Goal: Task Accomplishment & Management: Complete application form

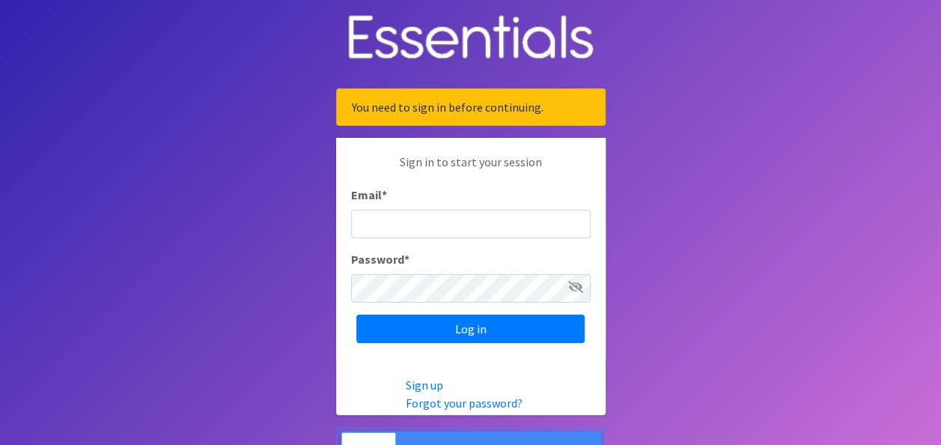
type input "rachel@bottomsup.life"
click at [572, 285] on icon at bounding box center [575, 287] width 15 height 12
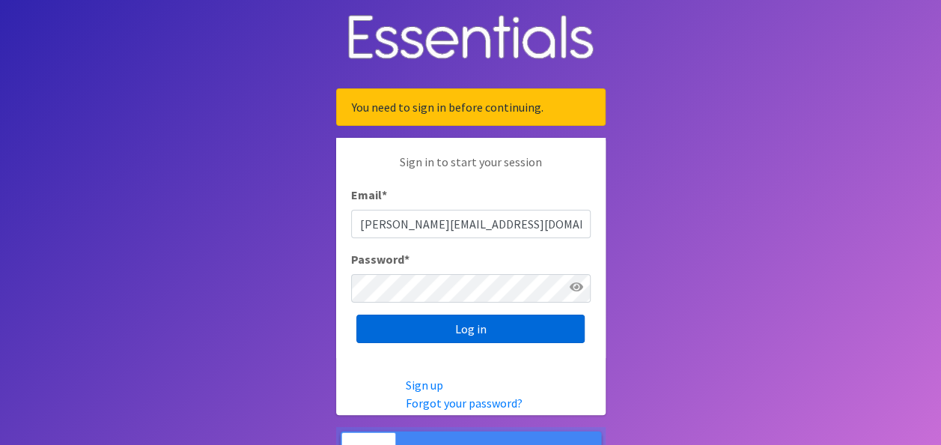
click at [434, 331] on input "Log in" at bounding box center [470, 328] width 228 height 28
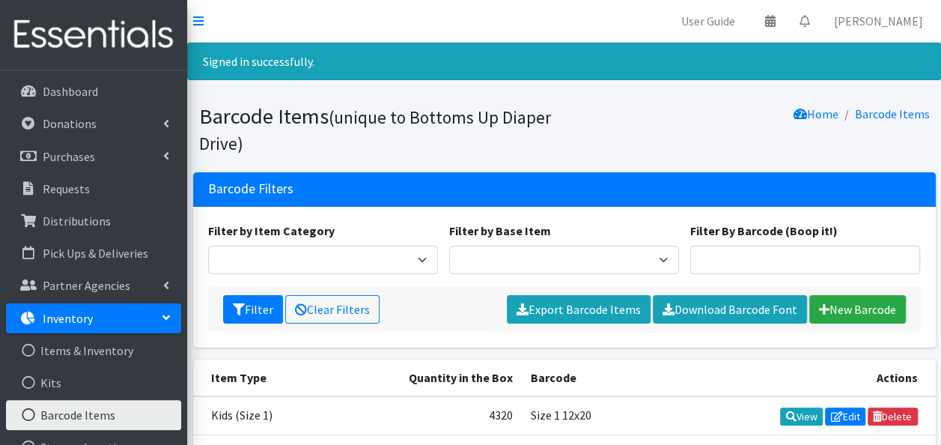
drag, startPoint x: 0, startPoint y: 0, endPoint x: 434, endPoint y: 331, distance: 545.7
click at [434, 331] on div "Filter Clear Filters Export Barcode Items Download Barcode Font New Barcode" at bounding box center [564, 309] width 712 height 46
click at [834, 304] on link "New Barcode" at bounding box center [857, 309] width 97 height 28
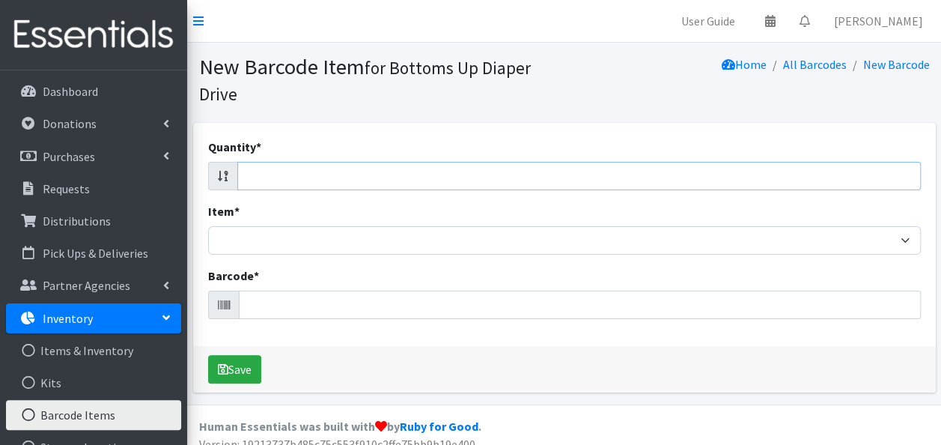
click at [355, 180] on input "Quantity *" at bounding box center [578, 176] width 683 height 28
type input "20"
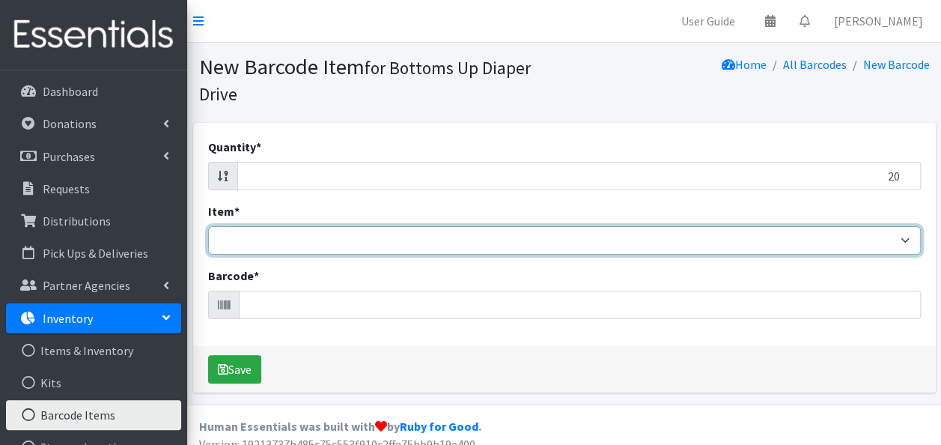
click at [351, 239] on select "Kids L/XL (60-125 lbs) Kids (Newborn) Kids (Preemie) Kids Pull-Ups Kids Pull-Up…" at bounding box center [564, 240] width 712 height 28
select select "4753"
click at [208, 226] on select "Kids L/XL (60-125 lbs) Kids (Newborn) Kids (Preemie) Kids Pull-Ups Kids Pull-Up…" at bounding box center [564, 240] width 712 height 28
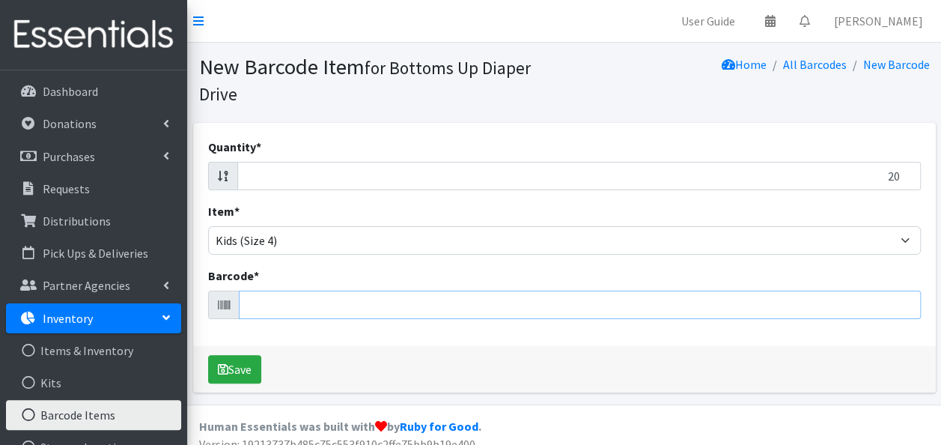
click at [306, 298] on input "Barcode *" at bounding box center [580, 304] width 682 height 28
click at [208, 355] on button "Save" at bounding box center [234, 369] width 53 height 28
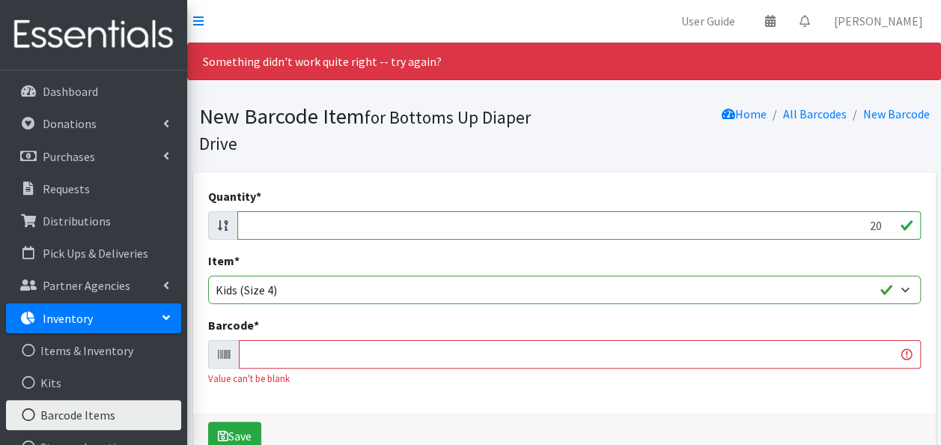
click at [317, 365] on input "Barcode *" at bounding box center [580, 354] width 682 height 28
click at [299, 355] on input "Barcode *" at bounding box center [580, 354] width 682 height 28
type input "6"
click at [268, 353] on input "Barcode *" at bounding box center [580, 354] width 682 height 28
type input "2"
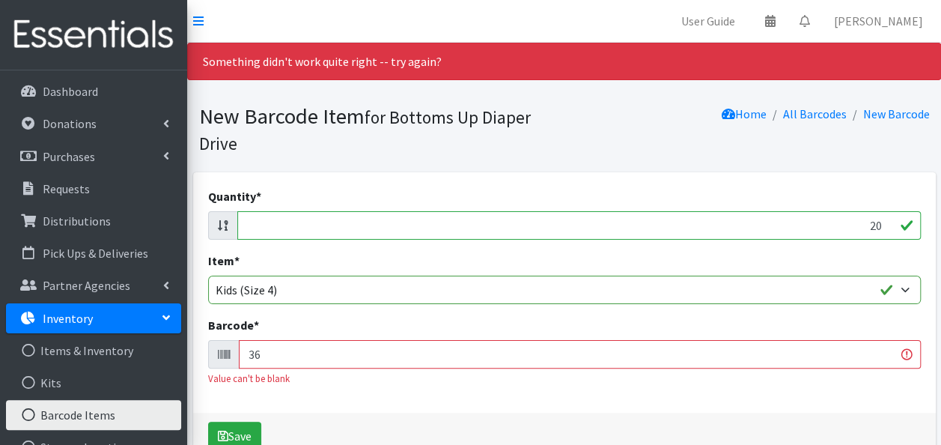
type input "3"
type input "03600556414"
click at [208, 421] on button "Save" at bounding box center [234, 435] width 53 height 28
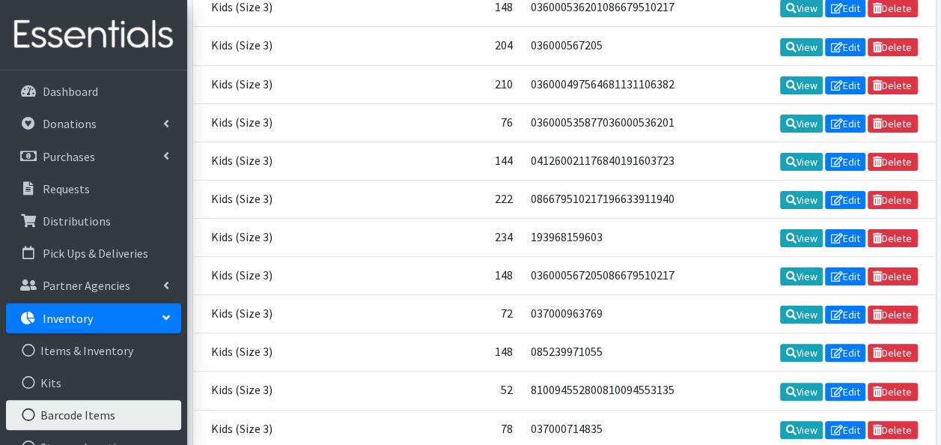
scroll to position [15554, 0]
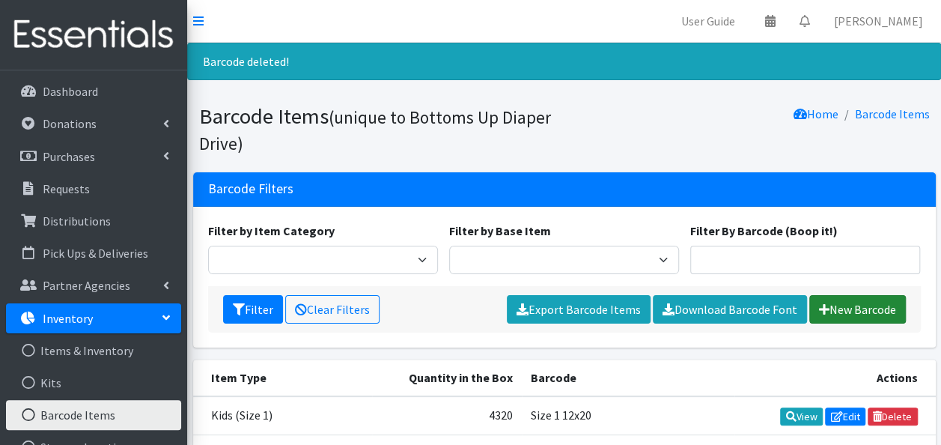
click at [843, 308] on link "New Barcode" at bounding box center [857, 309] width 97 height 28
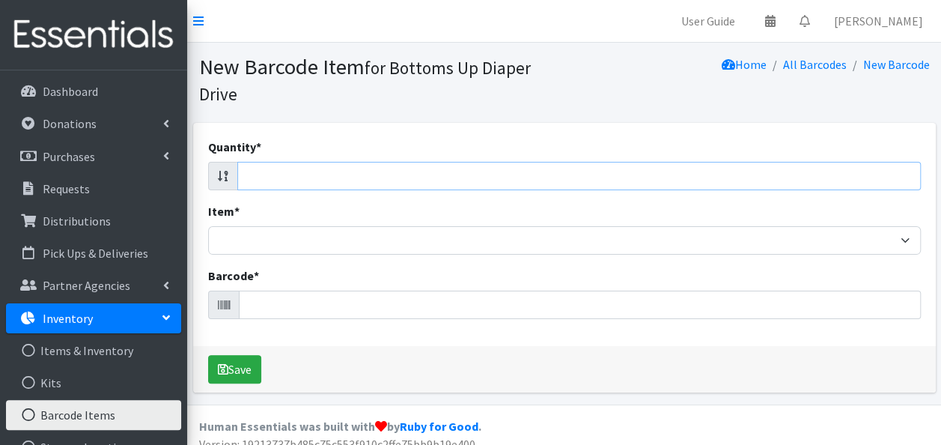
click at [350, 176] on input "Quantity *" at bounding box center [578, 176] width 683 height 28
type input "4"
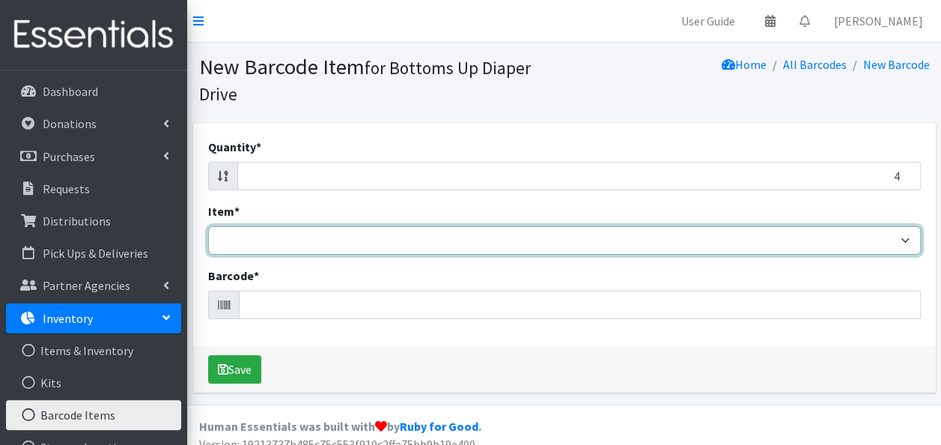
click at [354, 244] on select "Kids L/XL (60-125 lbs) Kids (Newborn) Kids (Preemie) Kids Pull-Ups Kids Pull-Up…" at bounding box center [564, 240] width 712 height 28
select select "4753"
click at [208, 226] on select "Kids L/XL (60-125 lbs) Kids (Newborn) Kids (Preemie) Kids Pull-Ups Kids Pull-Up…" at bounding box center [564, 240] width 712 height 28
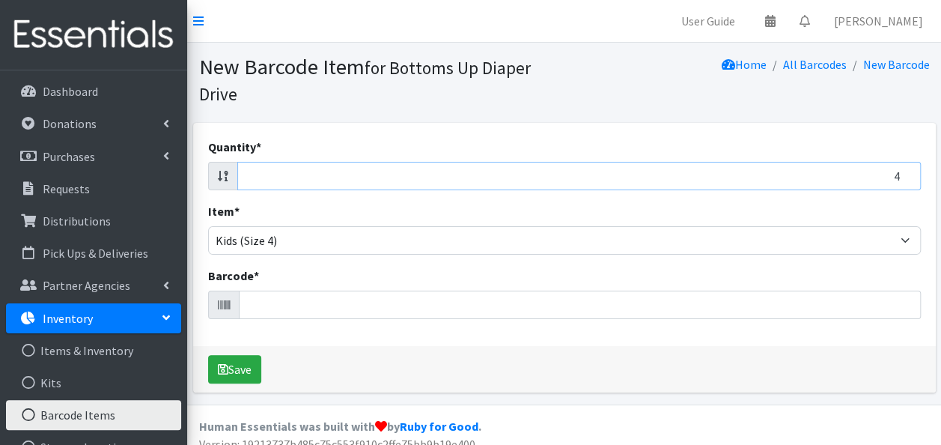
click at [731, 174] on input "4" at bounding box center [578, 176] width 683 height 28
type input "20"
click at [222, 305] on icon at bounding box center [224, 305] width 12 height 12
click at [251, 304] on input "Barcode *" at bounding box center [580, 304] width 682 height 28
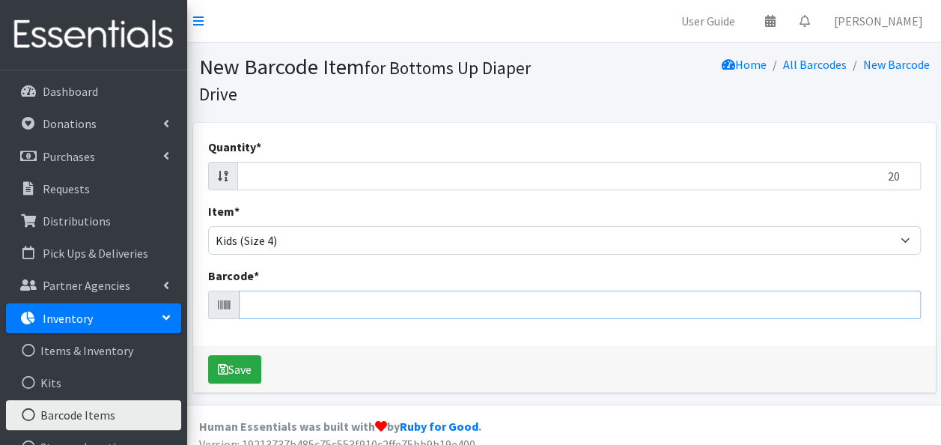
click at [275, 314] on input "Barcode *" at bounding box center [580, 304] width 682 height 28
type input "036000556414"
click at [208, 355] on button "Save" at bounding box center [234, 369] width 53 height 28
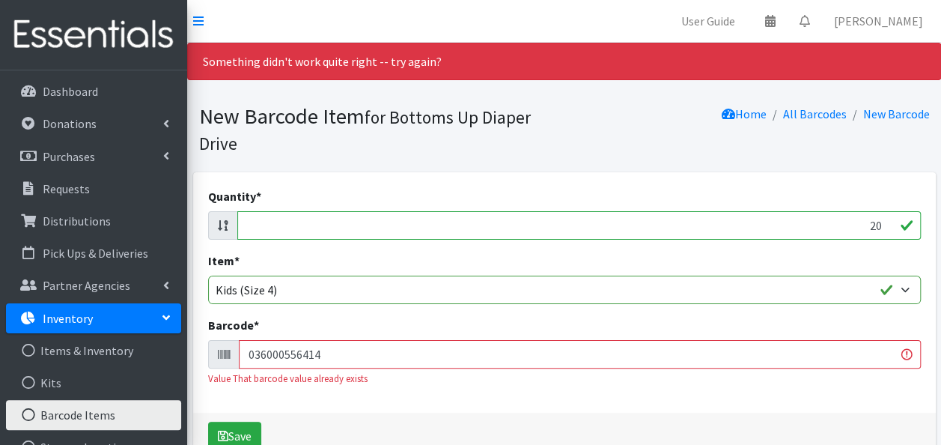
scroll to position [81, 0]
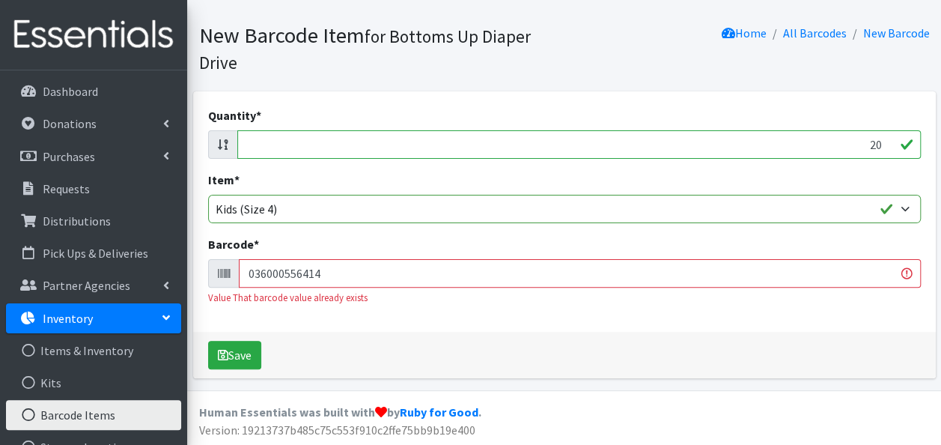
click at [332, 269] on input "036000556414" at bounding box center [580, 273] width 682 height 28
click at [124, 317] on link "Inventory" at bounding box center [93, 318] width 175 height 30
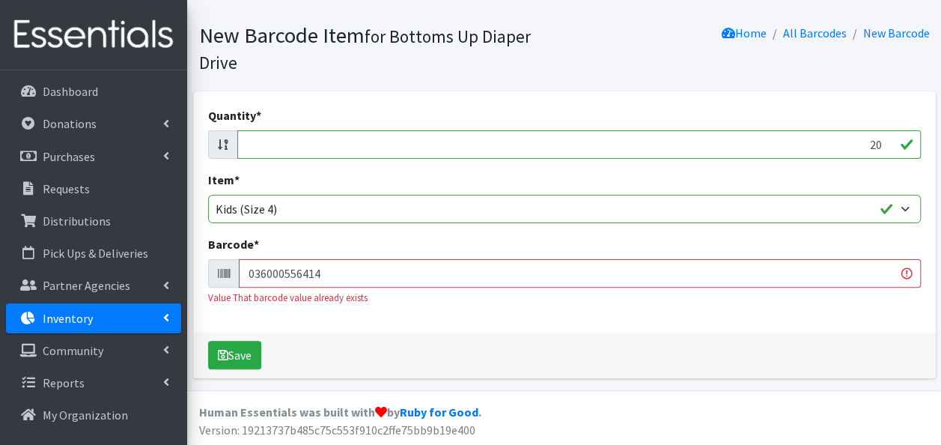
click at [69, 317] on p "Inventory" at bounding box center [68, 318] width 50 height 15
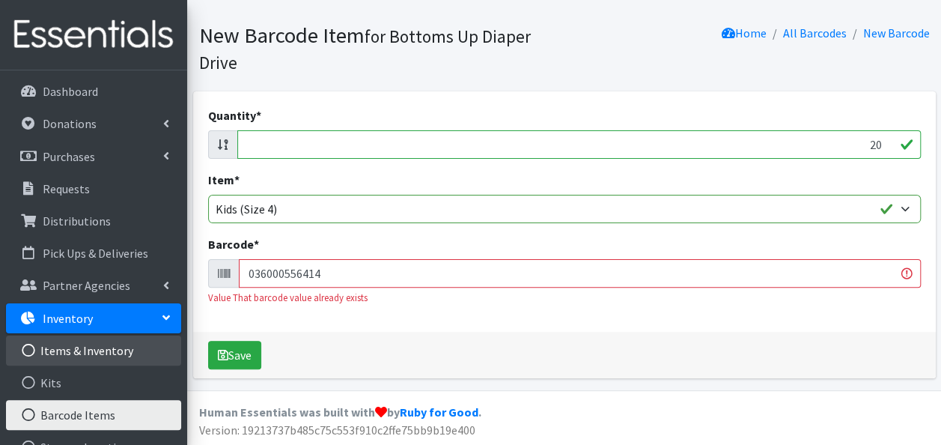
click at [79, 347] on link "Items & Inventory" at bounding box center [93, 350] width 175 height 30
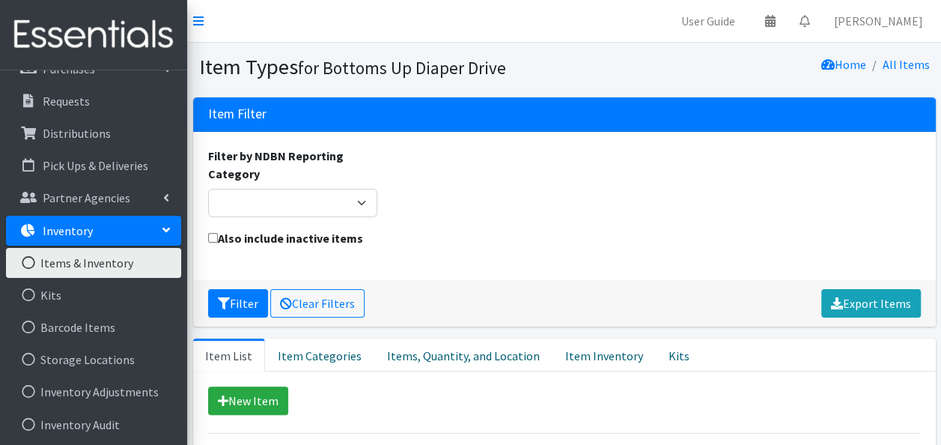
scroll to position [100, 0]
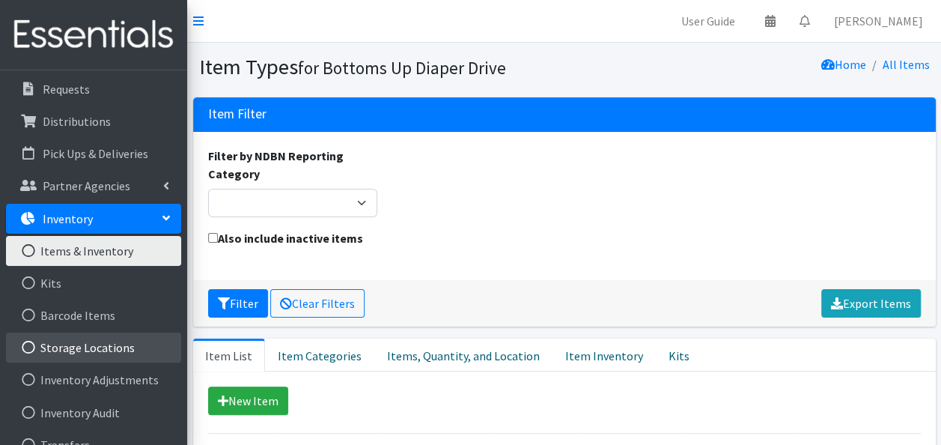
click at [88, 347] on link "Storage Locations" at bounding box center [93, 347] width 175 height 30
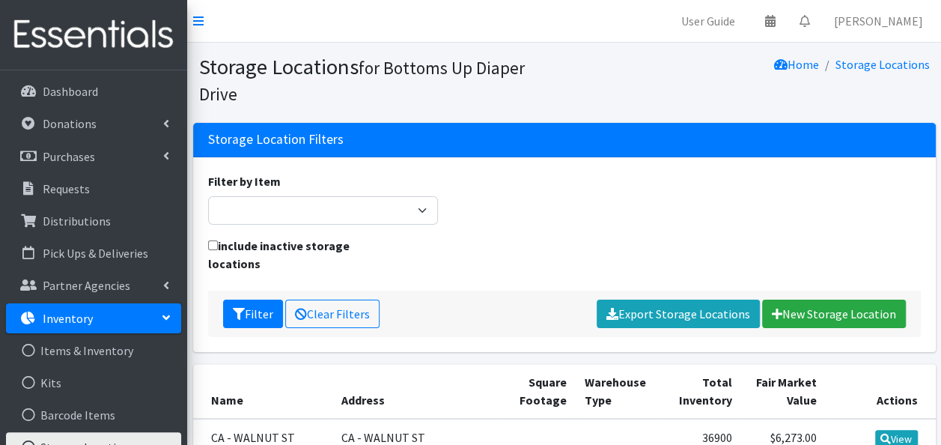
click at [70, 319] on p "Inventory" at bounding box center [68, 318] width 50 height 15
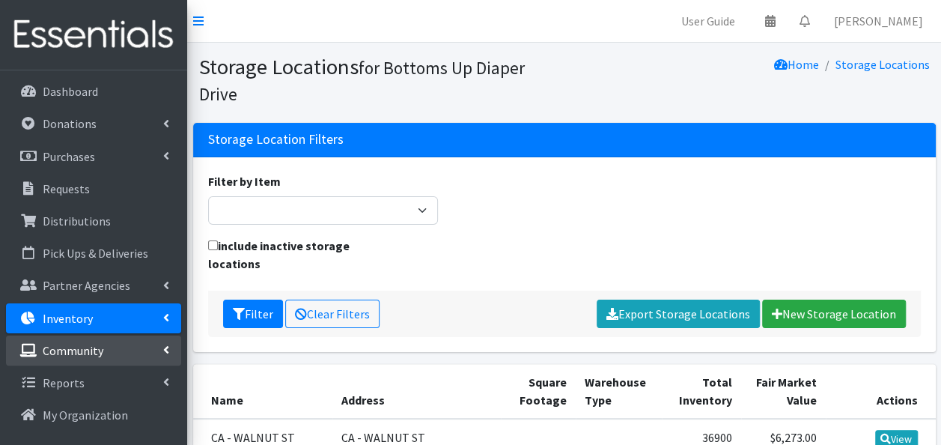
click at [84, 343] on p "Community" at bounding box center [73, 350] width 61 height 15
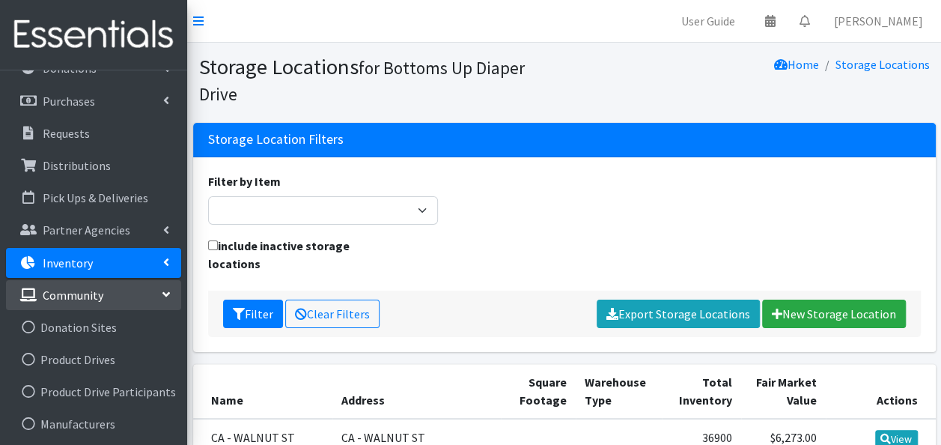
scroll to position [57, 0]
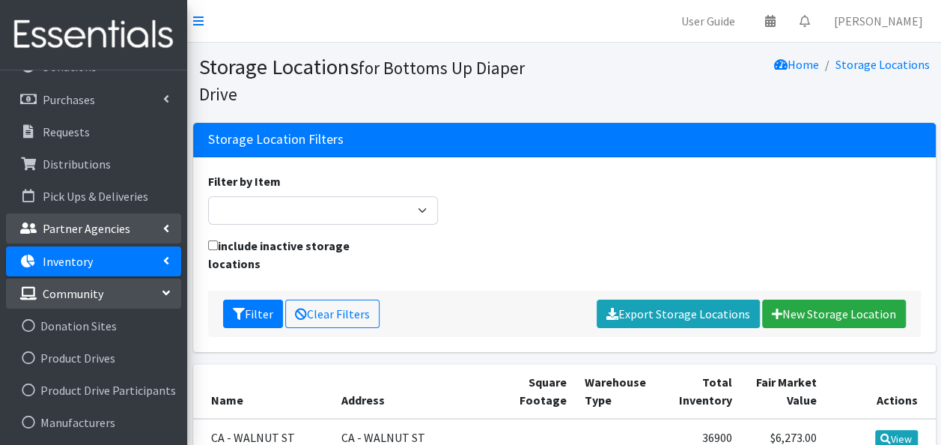
click at [97, 230] on p "Partner Agencies" at bounding box center [87, 228] width 88 height 15
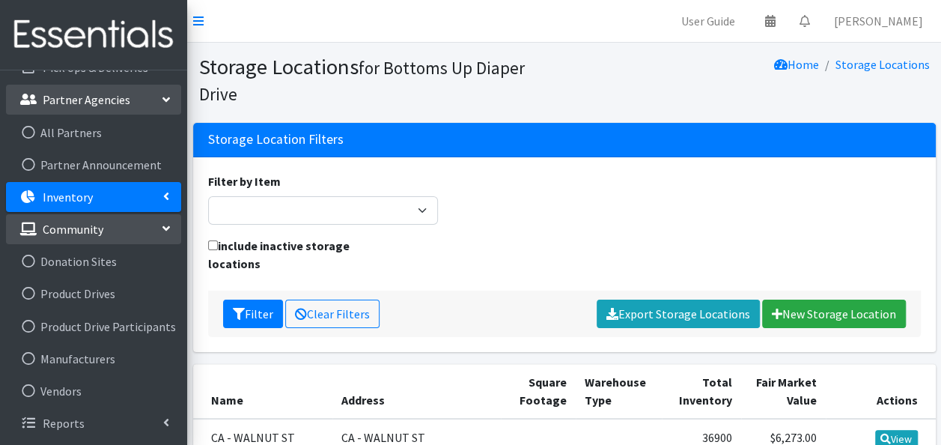
scroll to position [0, 0]
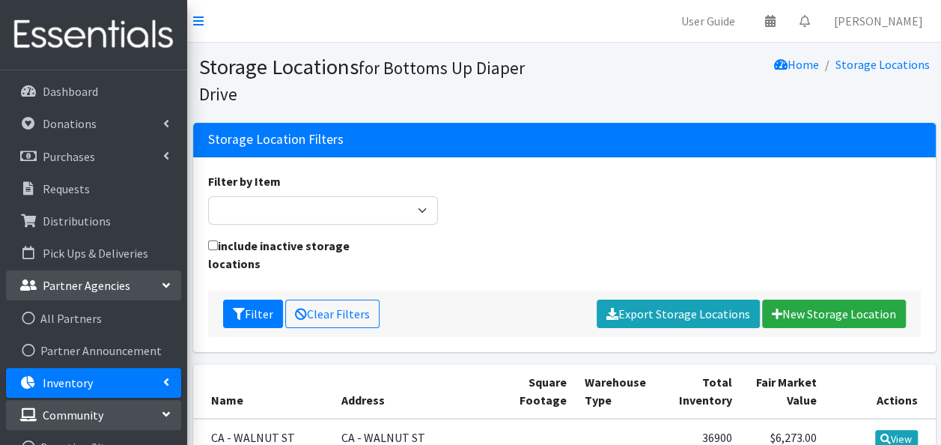
click at [166, 376] on icon at bounding box center [166, 382] width 6 height 12
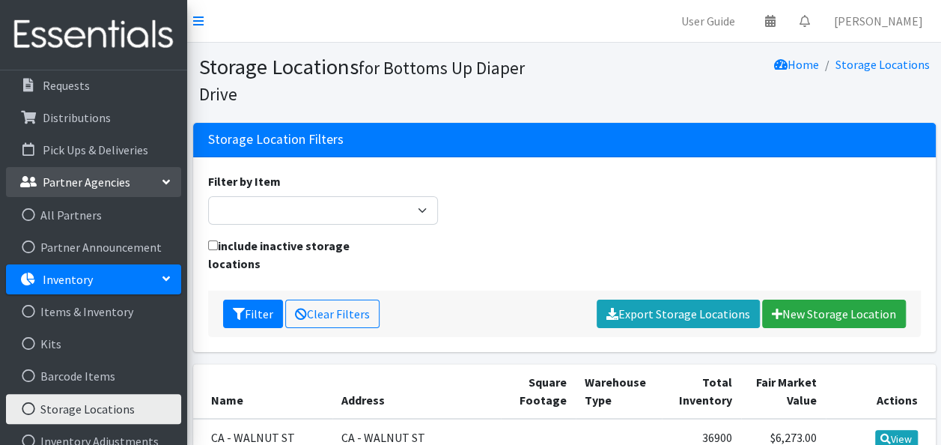
scroll to position [136, 0]
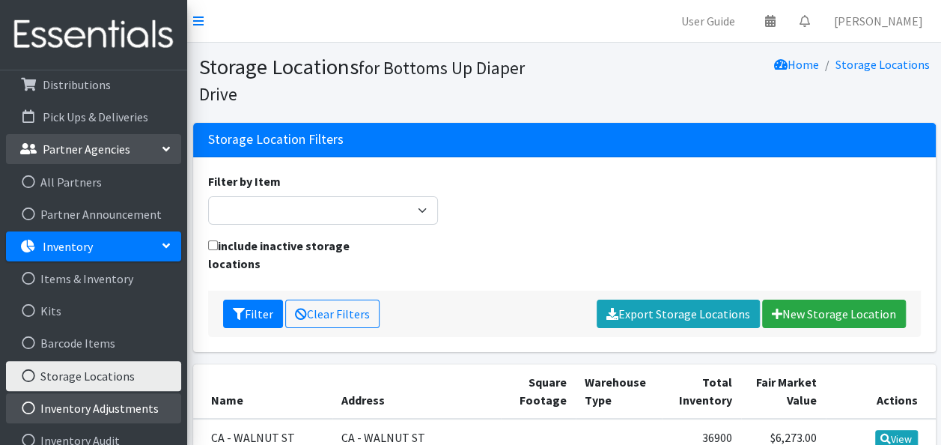
click at [75, 411] on link "Inventory Adjustments" at bounding box center [93, 408] width 175 height 30
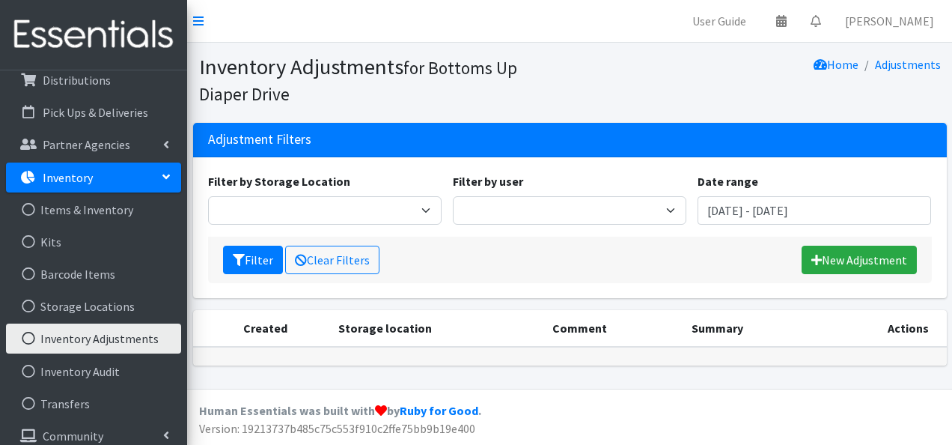
scroll to position [141, 0]
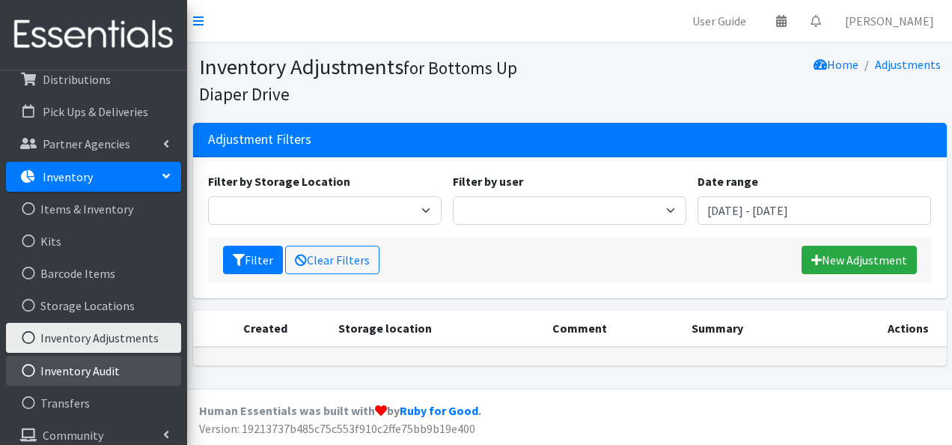
click at [100, 367] on link "Inventory Audit" at bounding box center [93, 370] width 175 height 30
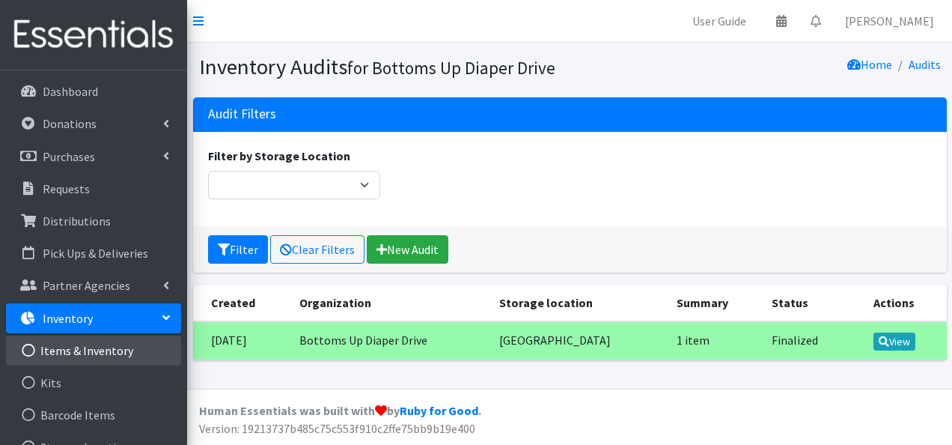
click at [85, 355] on link "Items & Inventory" at bounding box center [93, 350] width 175 height 30
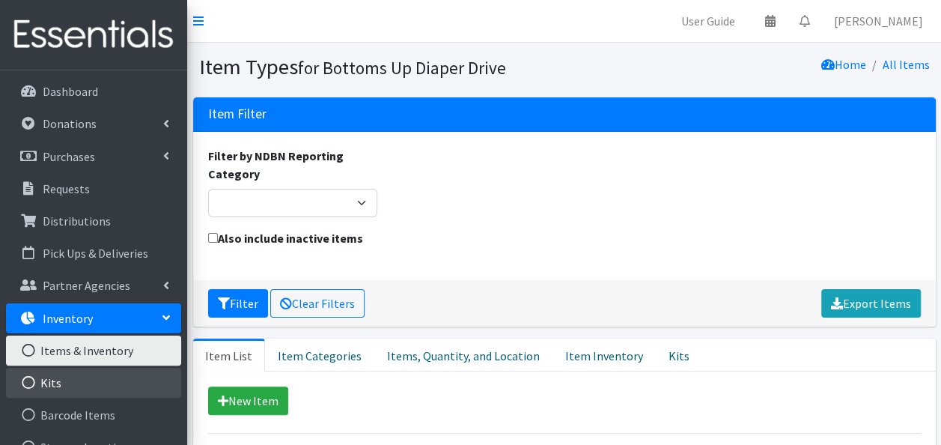
click at [64, 388] on link "Kits" at bounding box center [93, 382] width 175 height 30
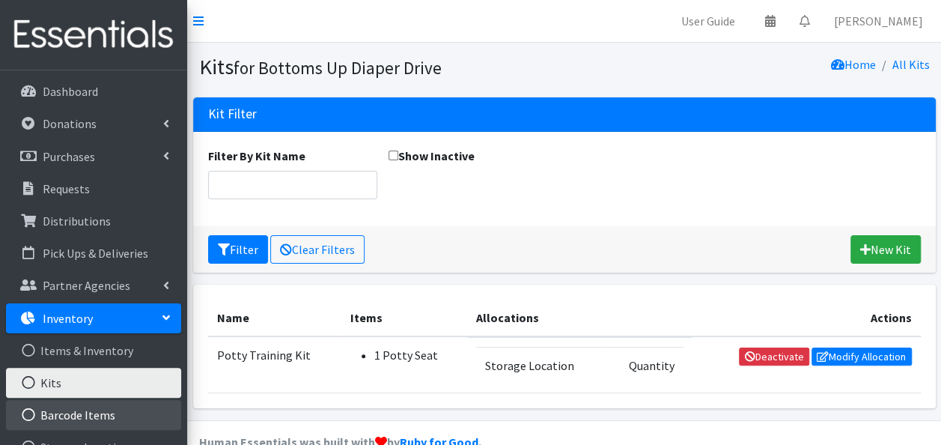
click at [81, 412] on link "Barcode Items" at bounding box center [93, 415] width 175 height 30
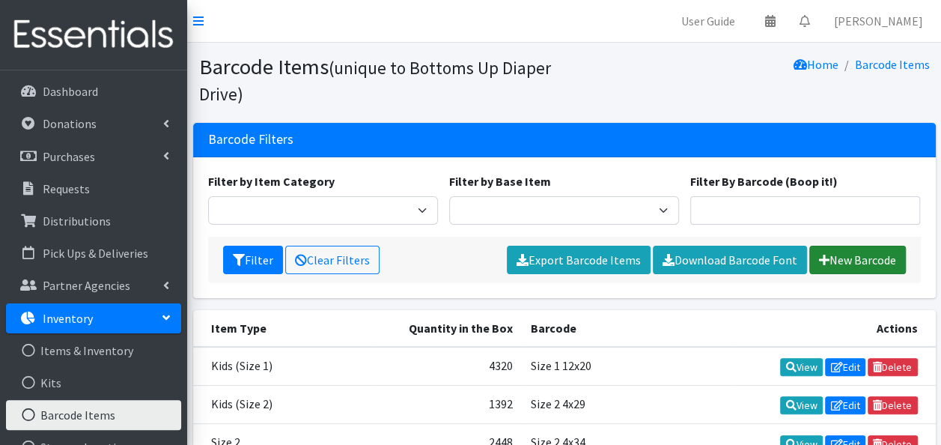
click at [836, 257] on link "New Barcode" at bounding box center [857, 259] width 97 height 28
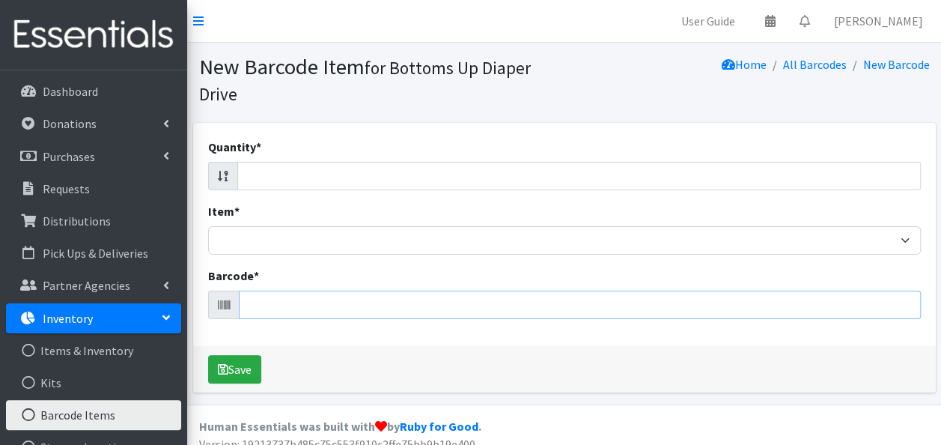
click at [269, 307] on input "Barcode *" at bounding box center [580, 304] width 682 height 28
type input "03600556414"
click at [314, 302] on input "03600556414" at bounding box center [580, 304] width 682 height 28
click at [208, 355] on button "Save" at bounding box center [234, 369] width 53 height 28
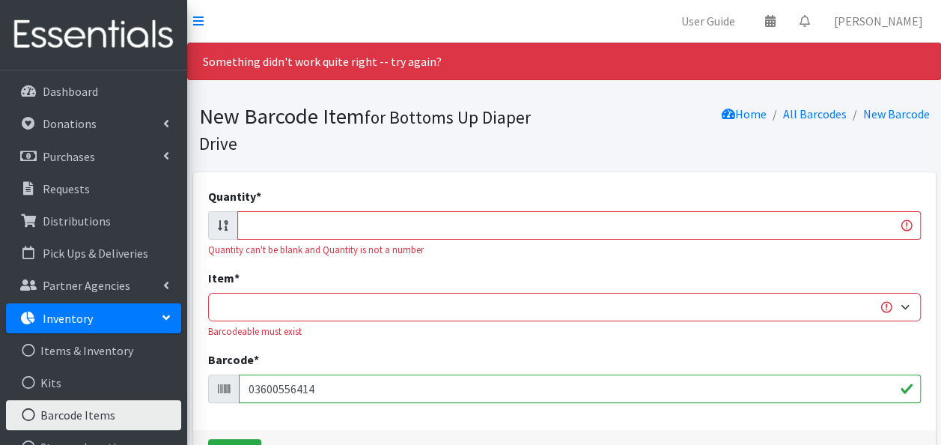
scroll to position [99, 0]
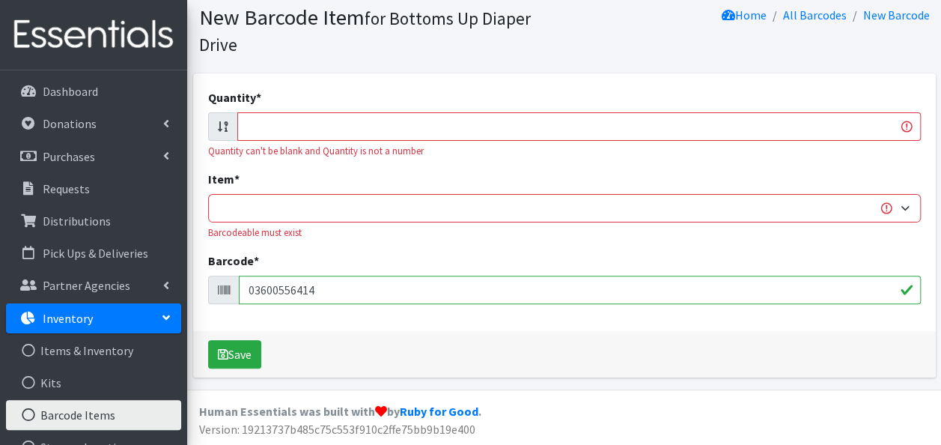
drag, startPoint x: 315, startPoint y: 289, endPoint x: 209, endPoint y: 263, distance: 109.4
click at [209, 263] on div "Barcode * 03600556414" at bounding box center [564, 277] width 712 height 52
type input "036000547634"
click at [326, 287] on input "036000547634" at bounding box center [580, 289] width 682 height 28
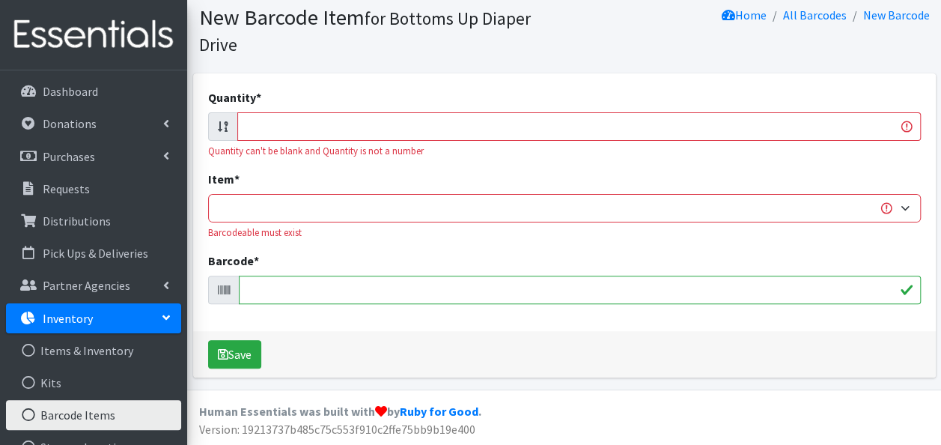
click at [167, 316] on icon at bounding box center [166, 317] width 12 height 6
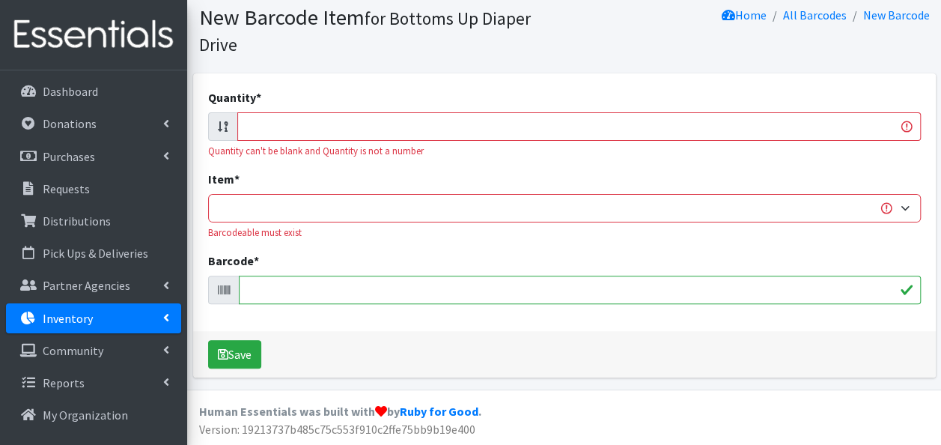
click at [94, 314] on link "Inventory" at bounding box center [93, 318] width 175 height 30
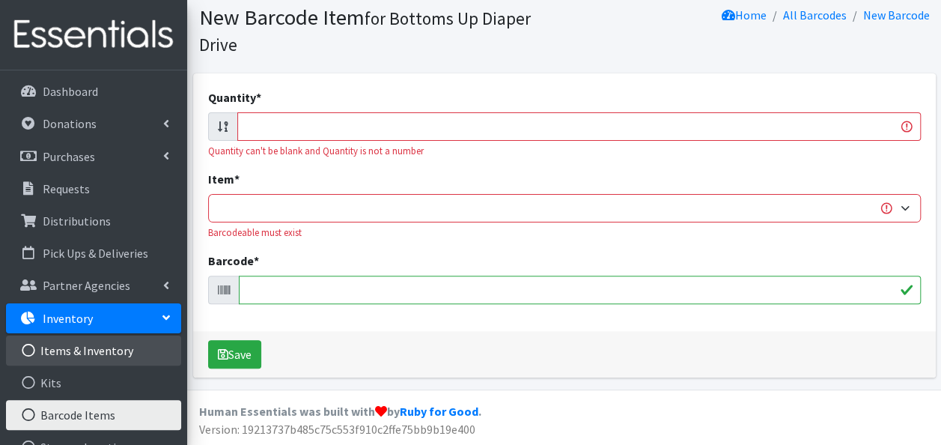
click at [95, 348] on link "Items & Inventory" at bounding box center [93, 350] width 175 height 30
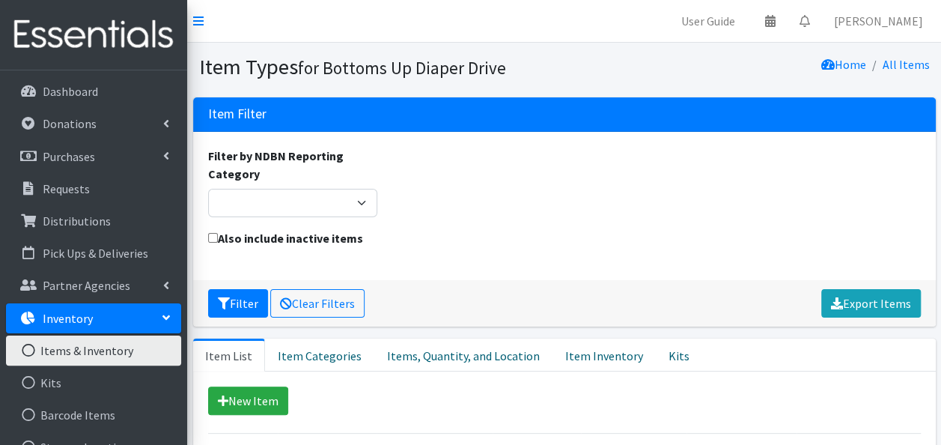
click at [74, 317] on p "Inventory" at bounding box center [68, 318] width 50 height 15
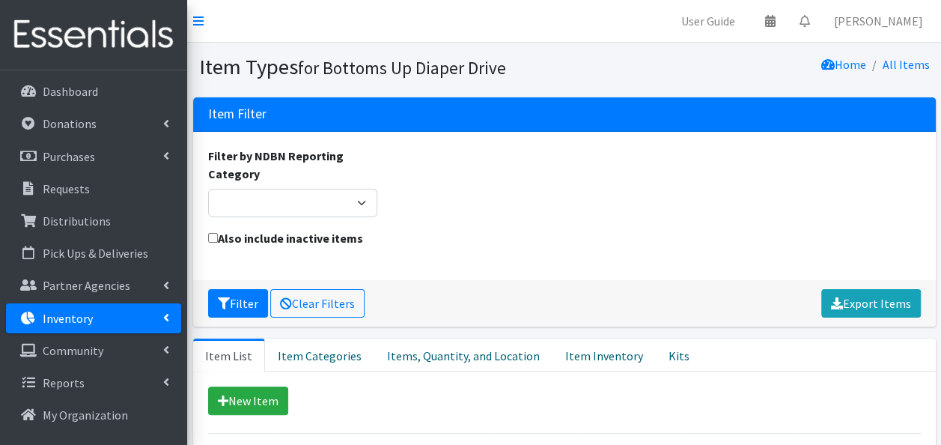
click at [167, 316] on icon at bounding box center [166, 317] width 6 height 12
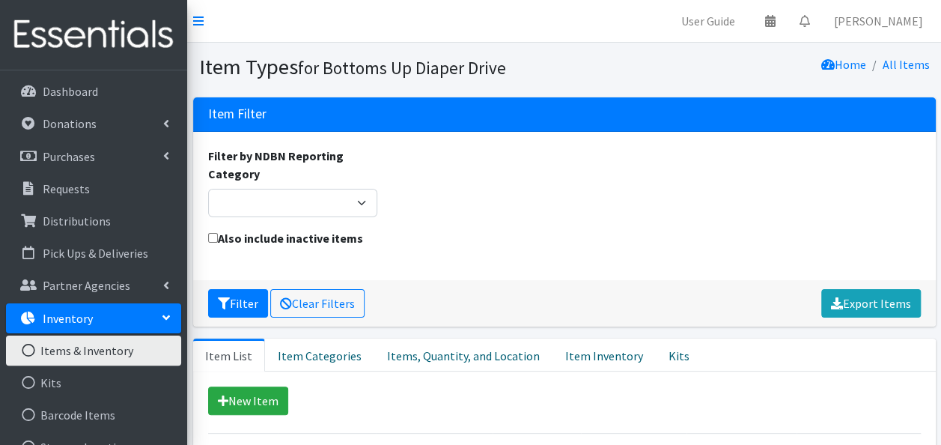
click at [118, 352] on link "Items & Inventory" at bounding box center [93, 350] width 175 height 30
click at [67, 387] on link "Kits" at bounding box center [93, 382] width 175 height 30
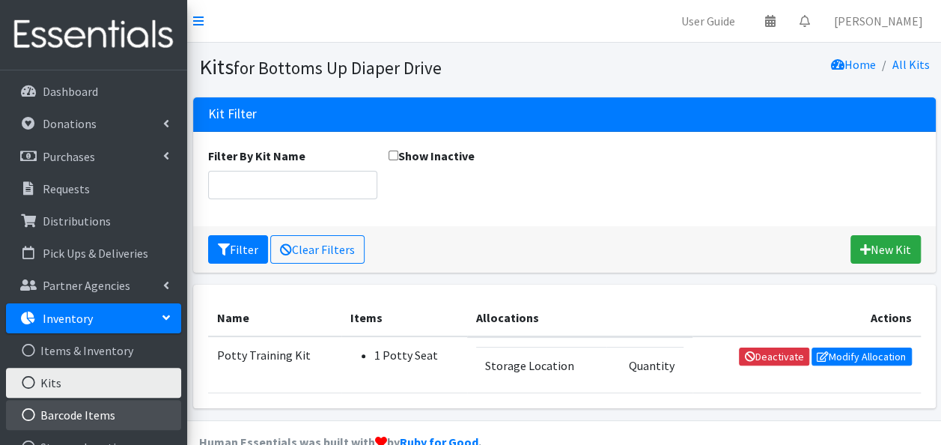
click at [99, 413] on link "Barcode Items" at bounding box center [93, 415] width 175 height 30
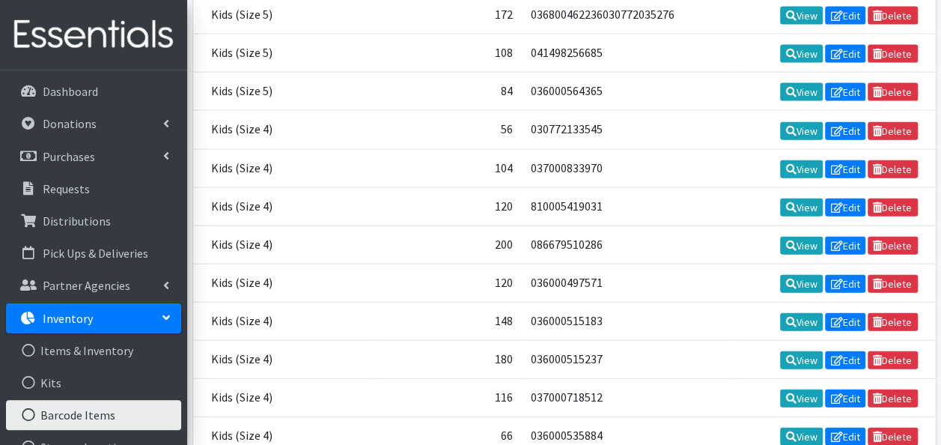
scroll to position [10493, 0]
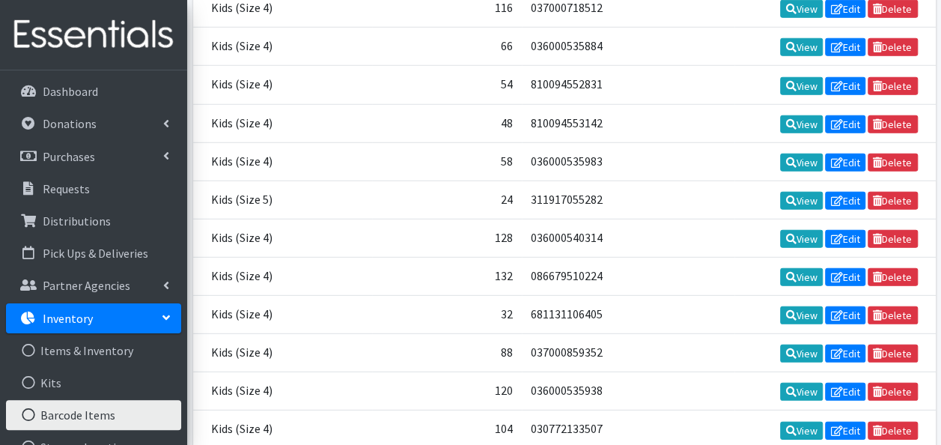
drag, startPoint x: 892, startPoint y: 305, endPoint x: 555, endPoint y: 64, distance: 414.7
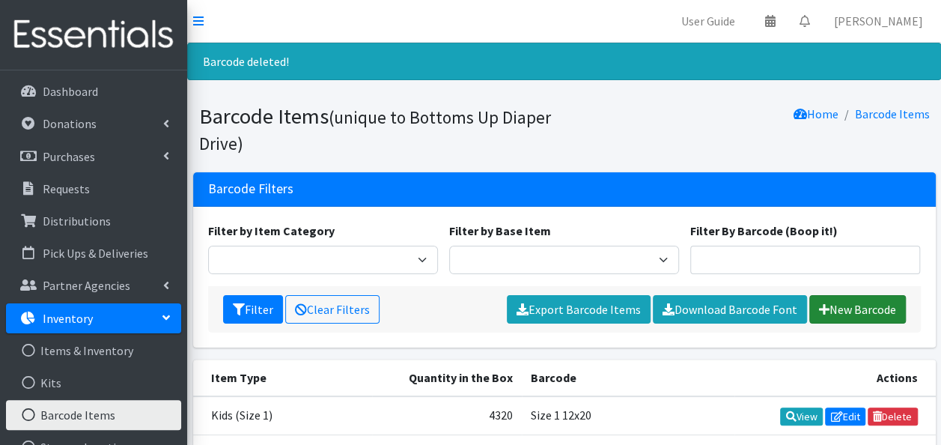
click at [834, 302] on link "New Barcode" at bounding box center [857, 309] width 97 height 28
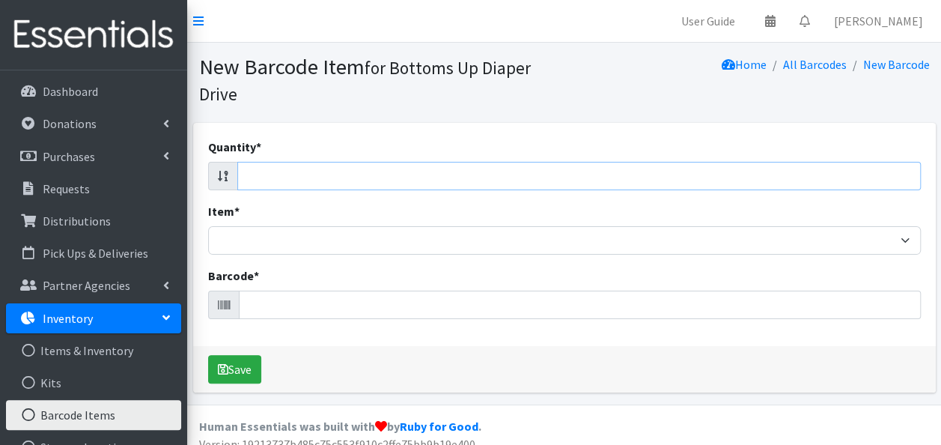
click at [477, 177] on input "Quantity *" at bounding box center [578, 176] width 683 height 28
type input "20"
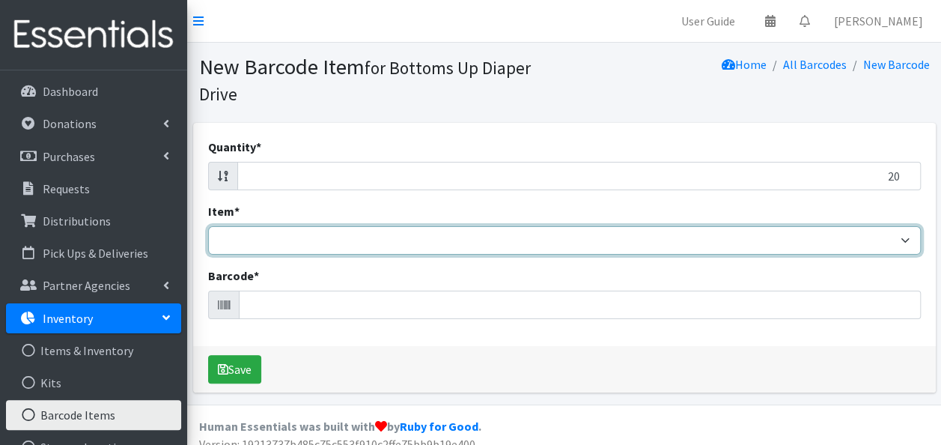
click at [390, 238] on select "Kids L/XL (60-125 lbs) Kids (Newborn) Kids (Preemie) Kids Pull-Ups Kids Pull-Up…" at bounding box center [564, 240] width 712 height 28
select select "4753"
click at [208, 226] on select "Kids L/XL (60-125 lbs) Kids (Newborn) Kids (Preemie) Kids Pull-Ups Kids Pull-Up…" at bounding box center [564, 240] width 712 height 28
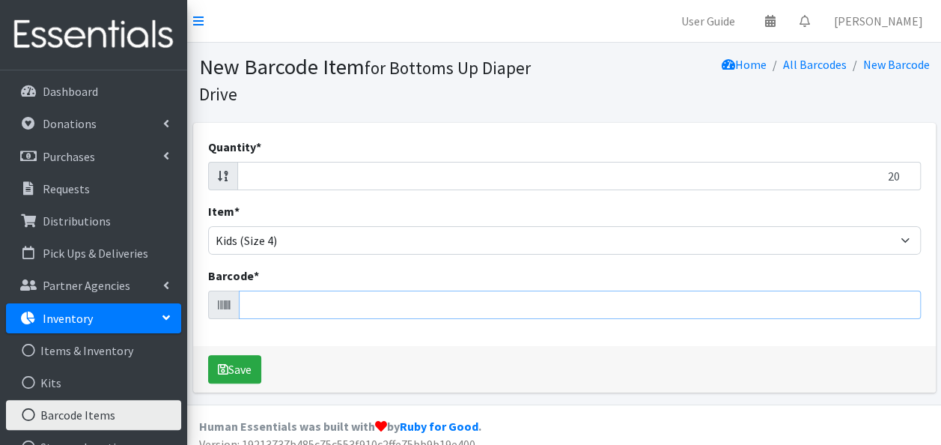
click at [296, 313] on input "Barcode *" at bounding box center [580, 304] width 682 height 28
type input "036000556414"
click at [208, 355] on button "Save" at bounding box center [234, 369] width 53 height 28
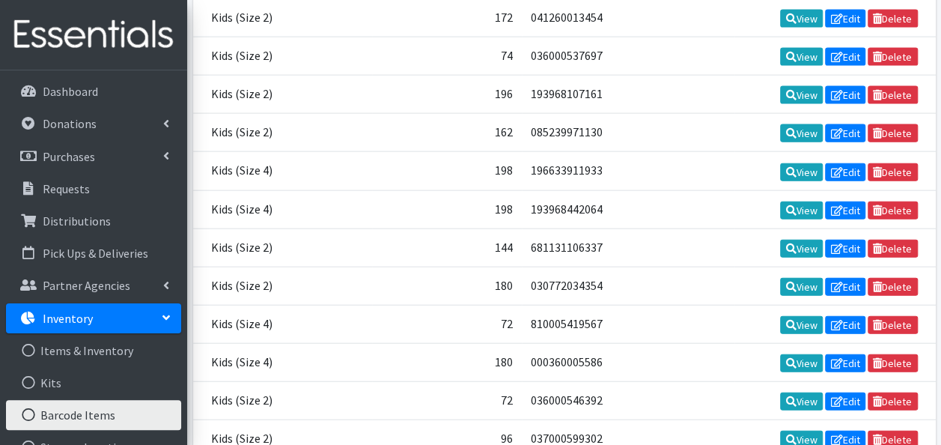
scroll to position [15516, 0]
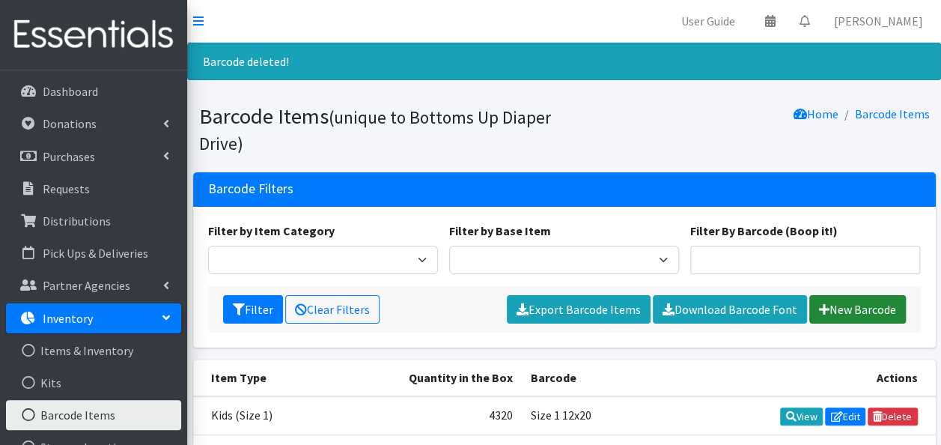
click at [843, 304] on link "New Barcode" at bounding box center [857, 309] width 97 height 28
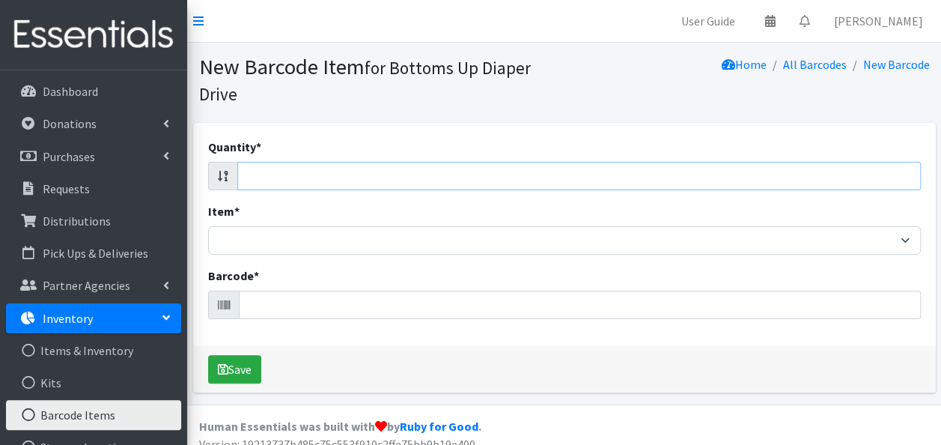
click at [709, 170] on input "Quantity *" at bounding box center [578, 176] width 683 height 28
type input "20"
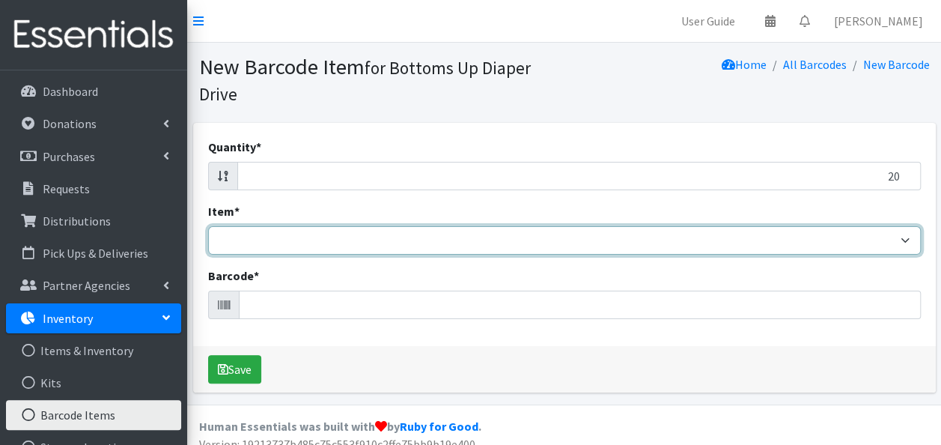
click at [504, 245] on select "Kids L/XL (60-125 lbs) Kids (Newborn) Kids (Preemie) Kids Pull-Ups Kids Pull-Up…" at bounding box center [564, 240] width 712 height 28
select select "4753"
click at [208, 226] on select "Kids L/XL (60-125 lbs) Kids (Newborn) Kids (Preemie) Kids Pull-Ups Kids Pull-Up…" at bounding box center [564, 240] width 712 height 28
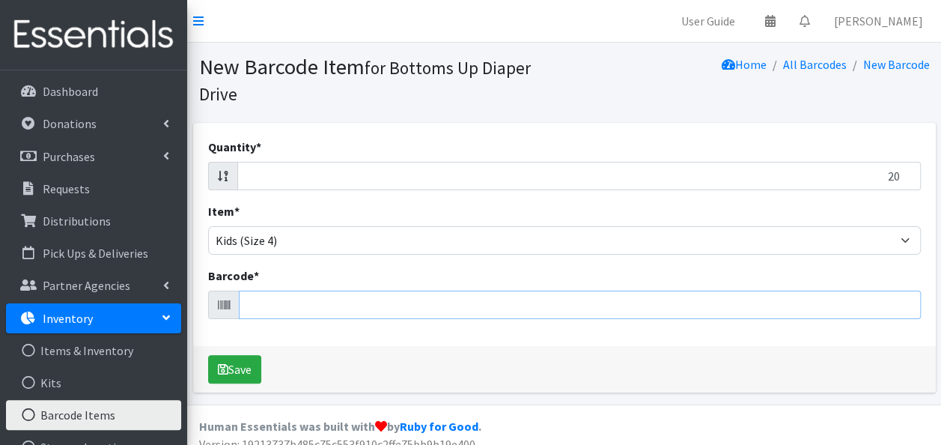
click at [328, 299] on input "Barcode *" at bounding box center [580, 304] width 682 height 28
click at [382, 310] on input "Barcode *" at bounding box center [580, 304] width 682 height 28
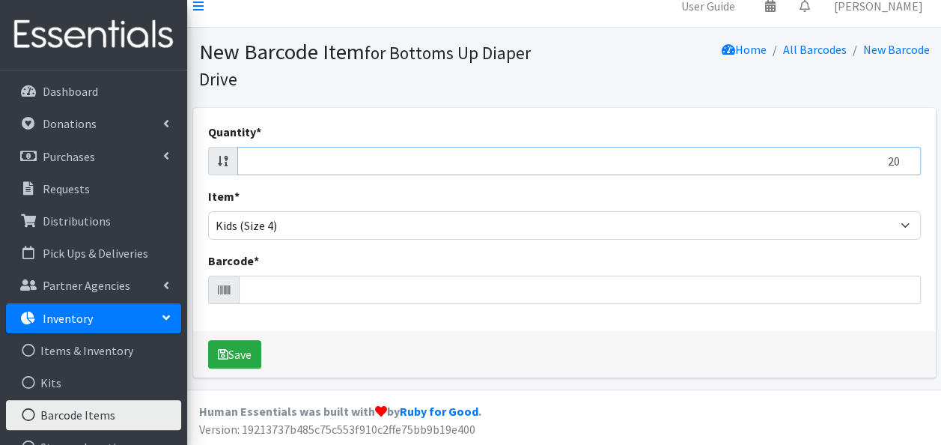
click at [340, 165] on input "20" at bounding box center [578, 161] width 683 height 28
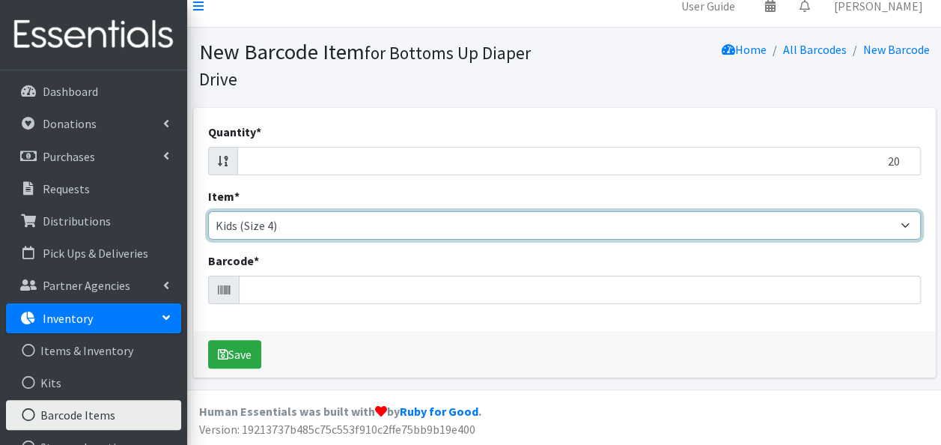
click at [341, 217] on select "Kids L/XL (60-125 lbs) Kids (Newborn) Kids (Preemie) Kids Pull-Ups Kids Pull-Up…" at bounding box center [564, 225] width 712 height 28
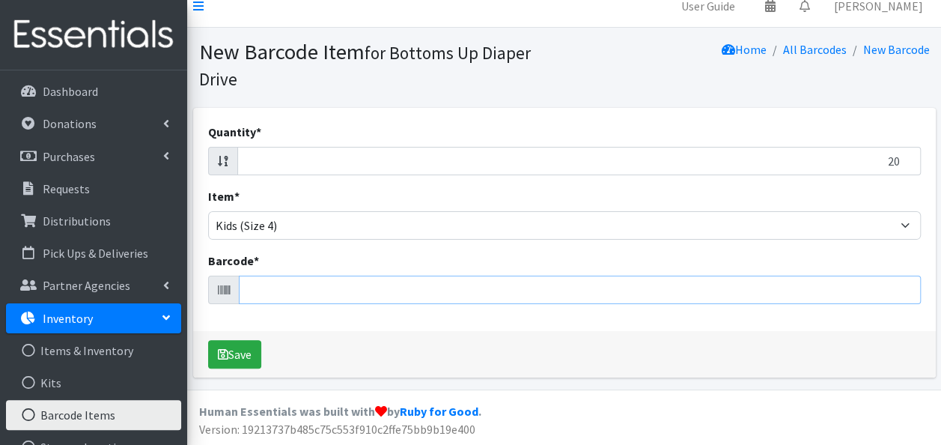
click at [329, 285] on input "Barcode *" at bounding box center [580, 289] width 682 height 28
type input "036000556414"
click at [208, 340] on button "Save" at bounding box center [234, 354] width 53 height 28
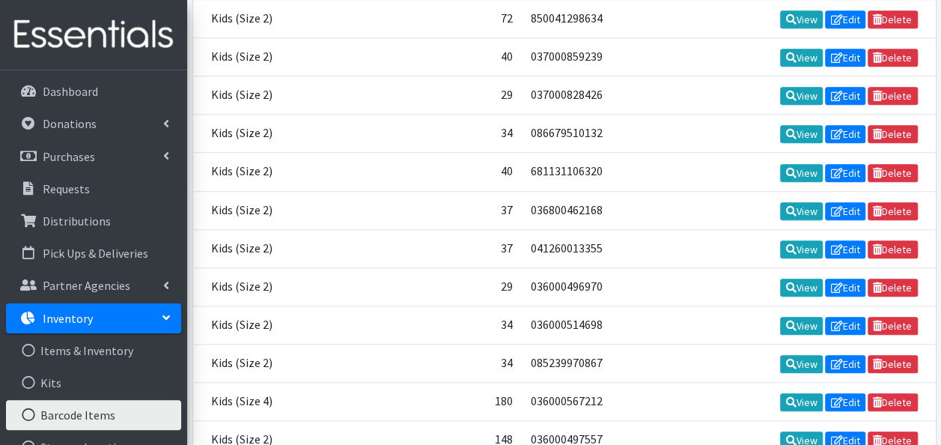
scroll to position [15516, 0]
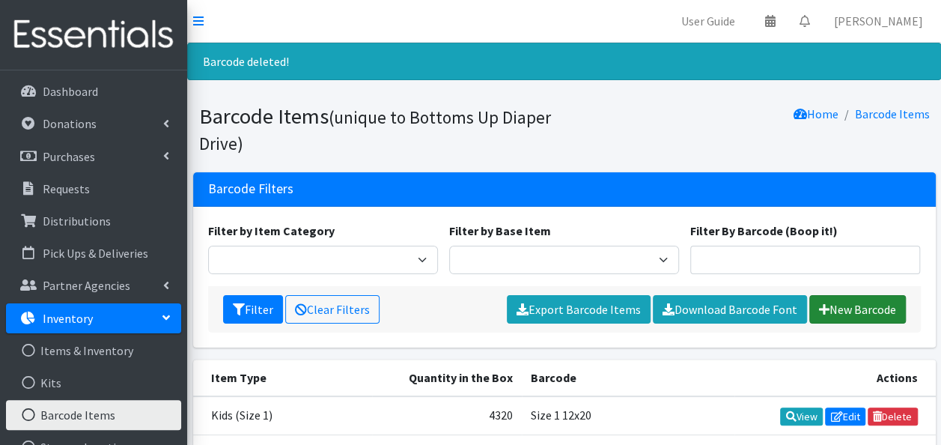
click at [838, 311] on link "New Barcode" at bounding box center [857, 309] width 97 height 28
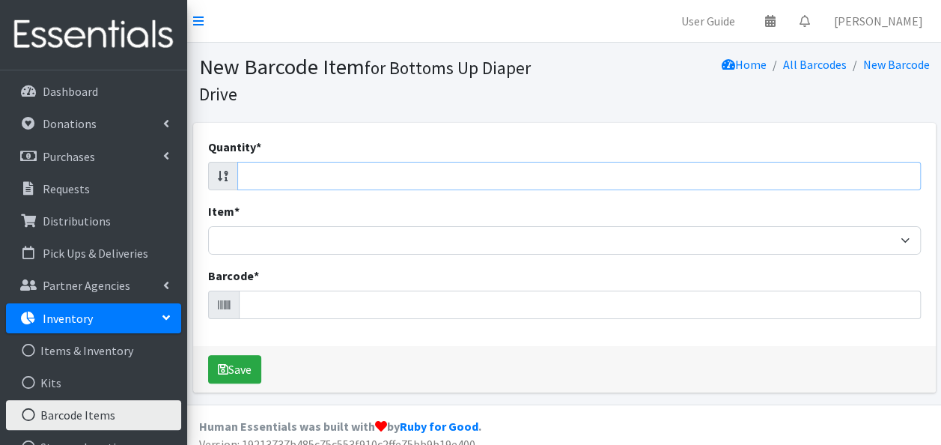
click at [772, 169] on input "Quantity *" at bounding box center [578, 176] width 683 height 28
type input "20"
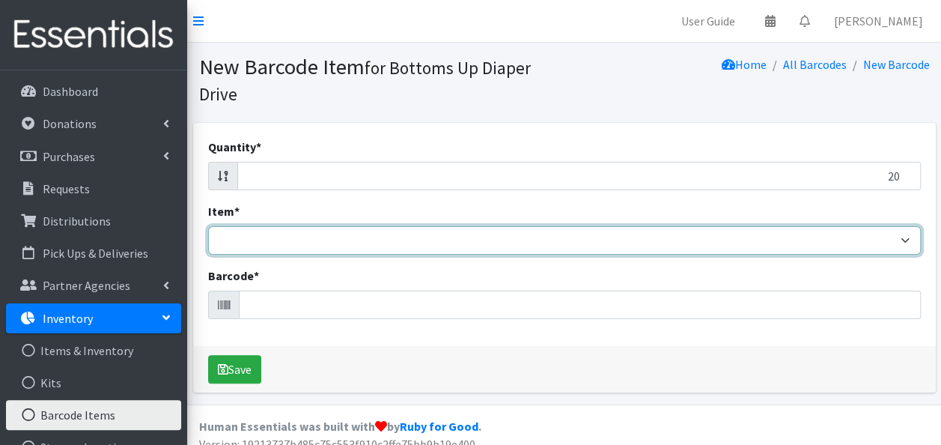
click at [511, 243] on select "Kids L/XL (60-125 lbs) Kids (Newborn) Kids (Preemie) Kids Pull-Ups Kids Pull-Up…" at bounding box center [564, 240] width 712 height 28
select select "4753"
click at [208, 226] on select "Kids L/XL (60-125 lbs) Kids (Newborn) Kids (Preemie) Kids Pull-Ups Kids Pull-Up…" at bounding box center [564, 240] width 712 height 28
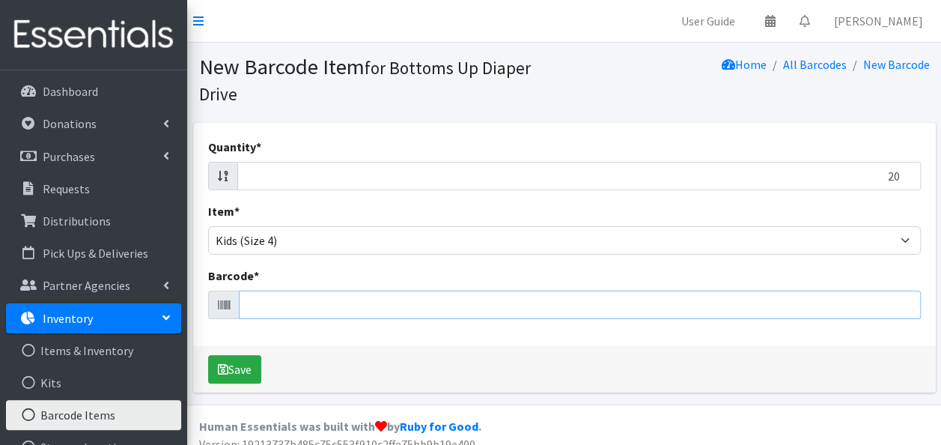
click at [272, 304] on input "Barcode *" at bounding box center [580, 304] width 682 height 28
type input "036000556414"
click at [208, 355] on button "Save" at bounding box center [234, 369] width 53 height 28
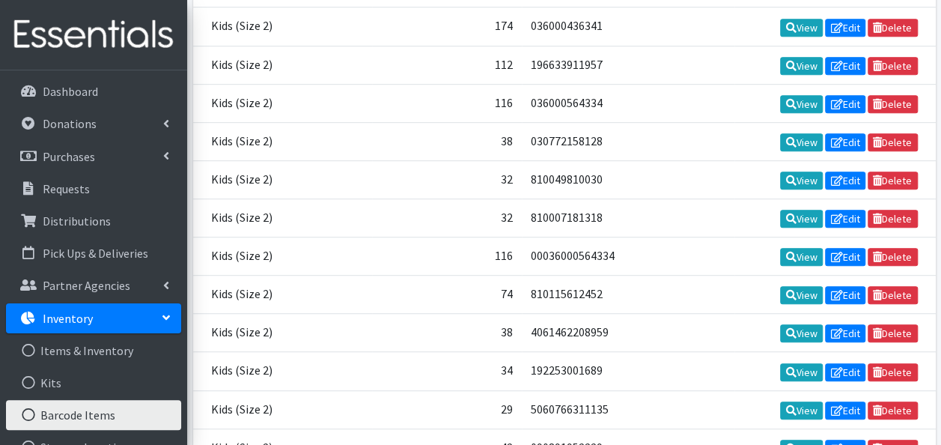
scroll to position [15516, 0]
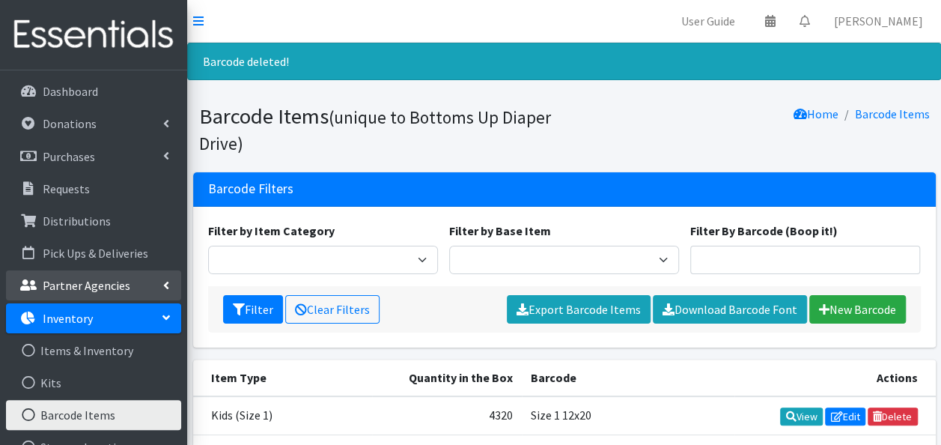
click at [129, 284] on link "Partner Agencies" at bounding box center [93, 285] width 175 height 30
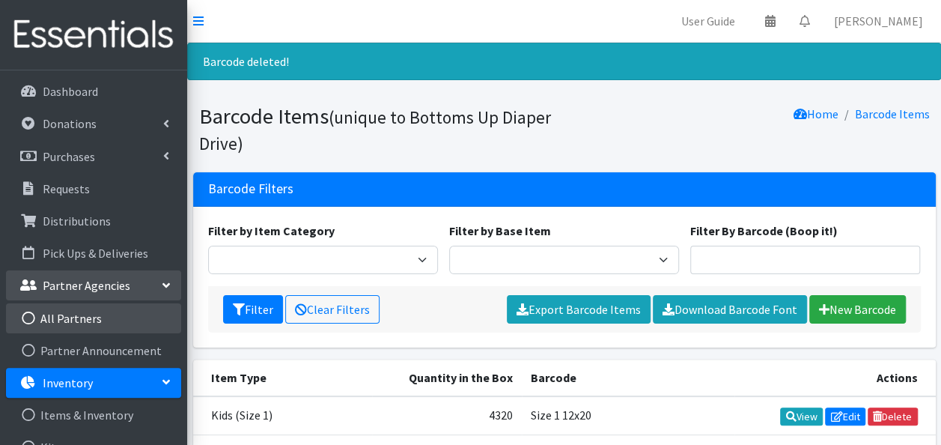
click at [93, 316] on link "All Partners" at bounding box center [93, 318] width 175 height 30
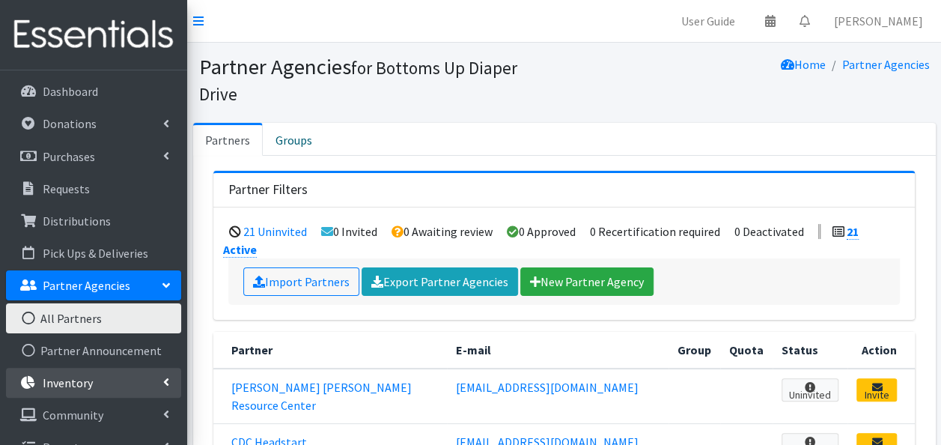
click at [82, 377] on p "Inventory" at bounding box center [68, 382] width 50 height 15
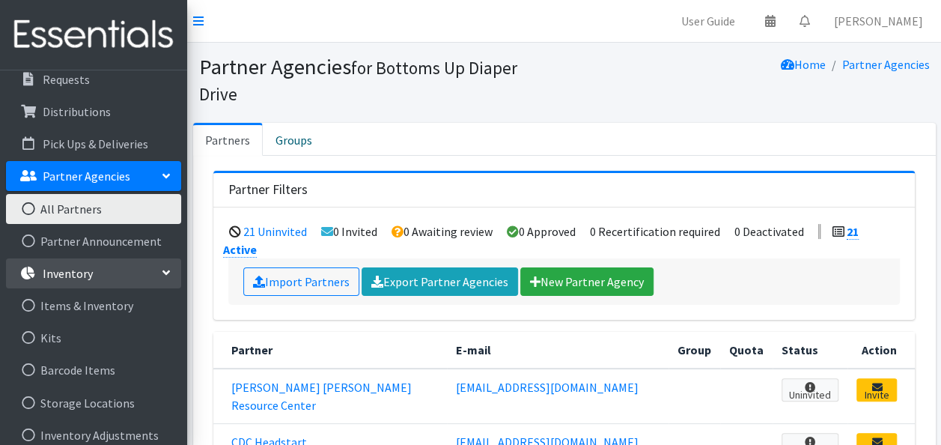
scroll to position [129, 0]
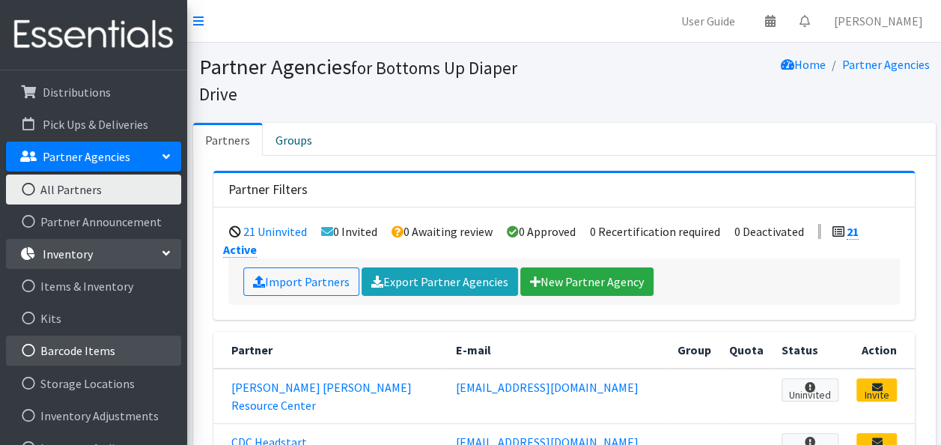
click at [75, 346] on link "Barcode Items" at bounding box center [93, 350] width 175 height 30
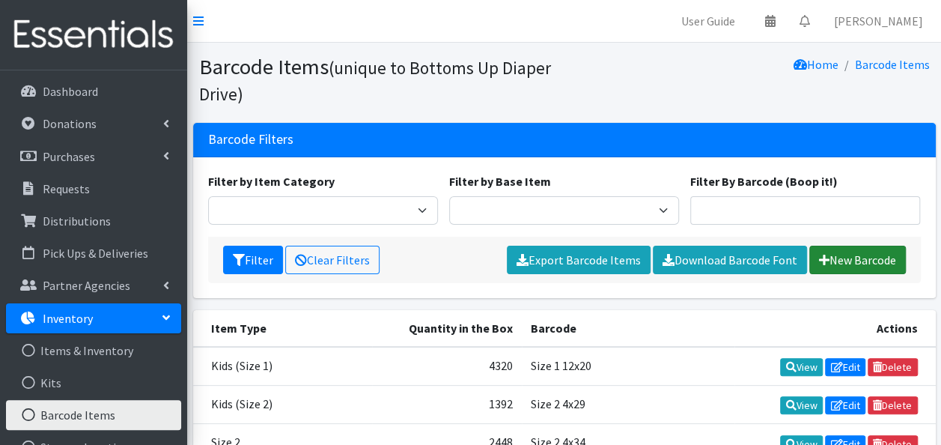
click at [829, 256] on link "New Barcode" at bounding box center [857, 259] width 97 height 28
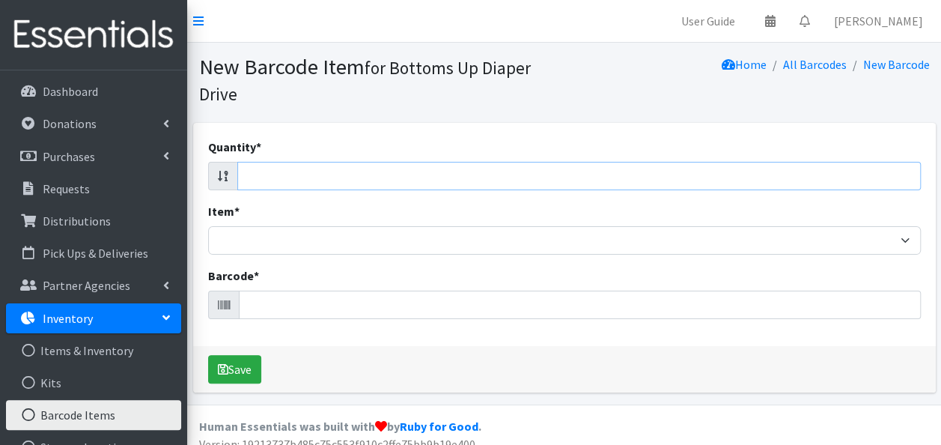
click at [598, 180] on input "Quantity *" at bounding box center [578, 176] width 683 height 28
type input "4"
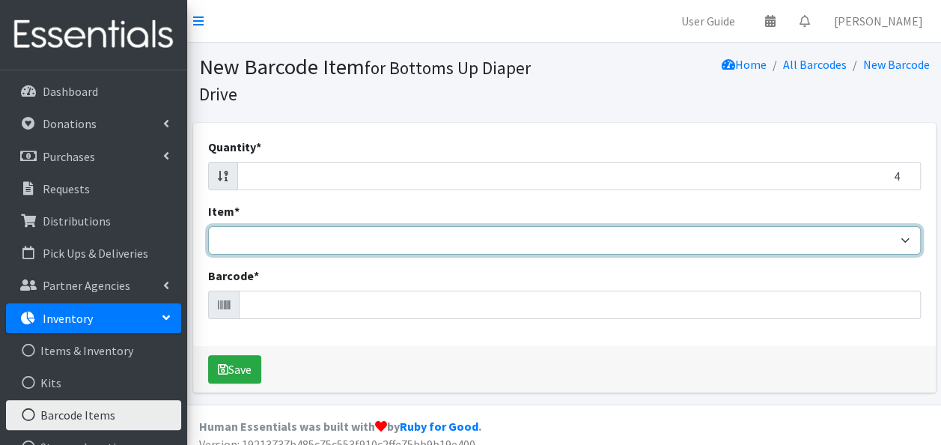
click at [537, 242] on select "Kids L/XL (60-125 lbs) Kids (Newborn) Kids (Preemie) Kids Pull-Ups Kids Pull-Up…" at bounding box center [564, 240] width 712 height 28
select select "4753"
click at [208, 226] on select "Kids L/XL (60-125 lbs) Kids (Newborn) Kids (Preemie) Kids Pull-Ups Kids Pull-Up…" at bounding box center [564, 240] width 712 height 28
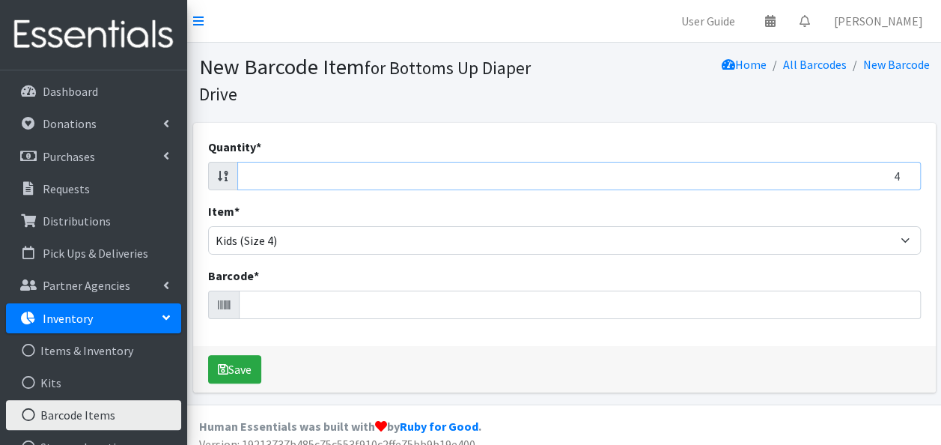
click at [477, 174] on input "4" at bounding box center [578, 176] width 683 height 28
click at [477, 174] on input "204" at bounding box center [578, 176] width 683 height 28
type input "20"
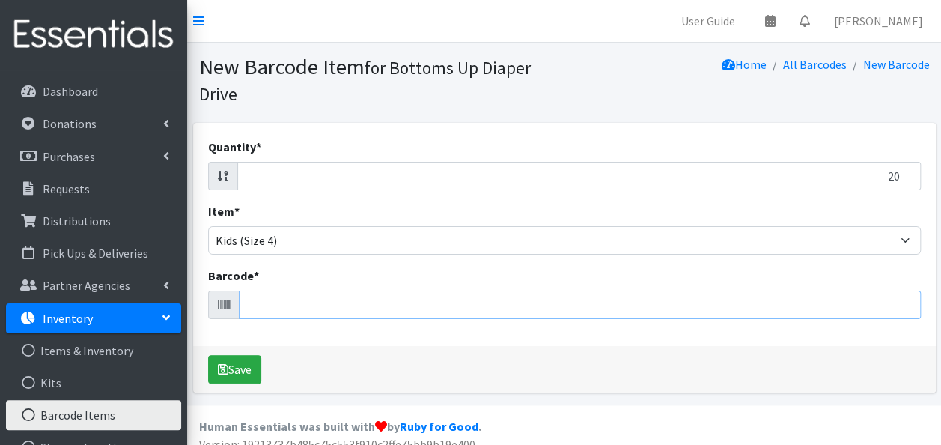
click at [281, 302] on input "Barcode *" at bounding box center [580, 304] width 682 height 28
type input "036000556414"
click at [208, 355] on button "Save" at bounding box center [234, 369] width 53 height 28
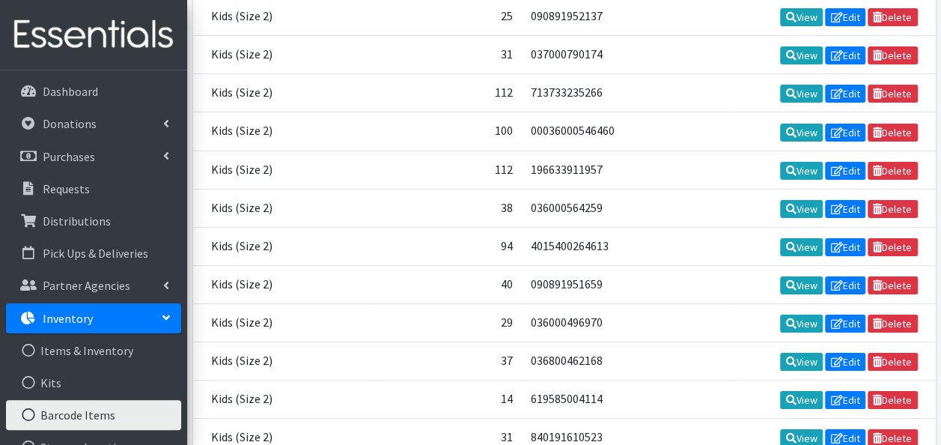
scroll to position [15516, 0]
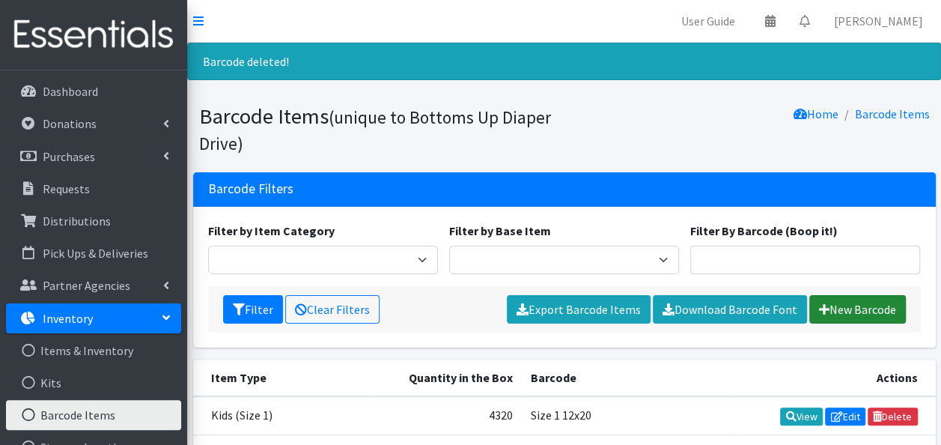
click at [837, 313] on link "New Barcode" at bounding box center [857, 309] width 97 height 28
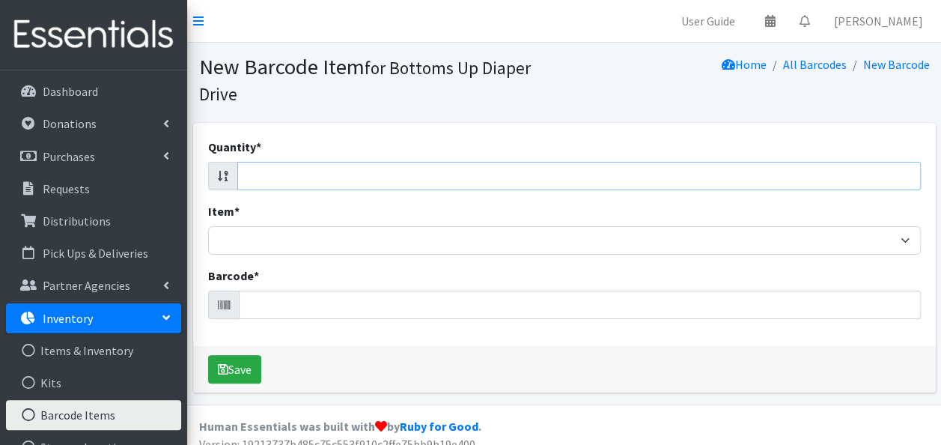
click at [677, 166] on input "Quantity *" at bounding box center [578, 176] width 683 height 28
type input "20"
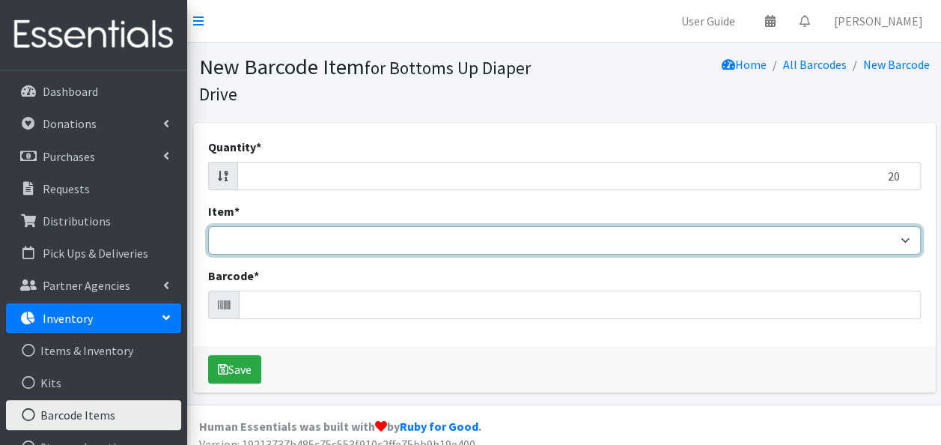
click at [599, 239] on select "Kids L/XL (60-125 lbs) Kids (Newborn) Kids (Preemie) Kids Pull-Ups Kids Pull-Up…" at bounding box center [564, 240] width 712 height 28
select select "4753"
click at [208, 226] on select "Kids L/XL (60-125 lbs) Kids (Newborn) Kids (Preemie) Kids Pull-Ups Kids Pull-Up…" at bounding box center [564, 240] width 712 height 28
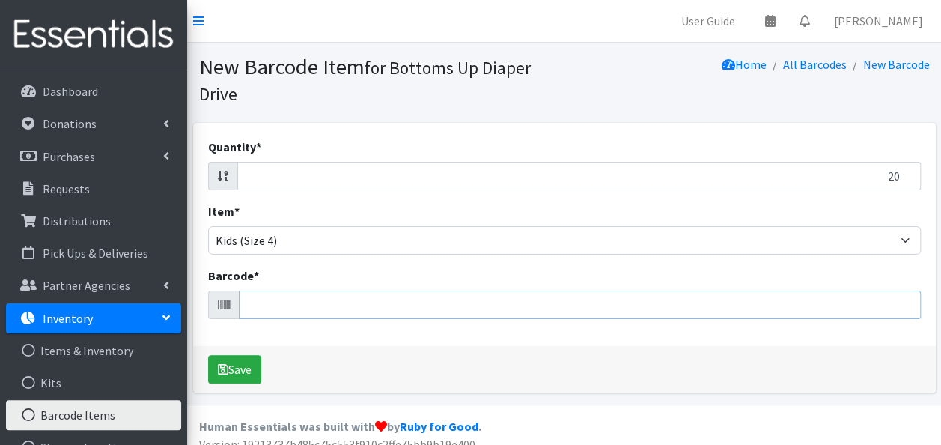
click at [296, 305] on input "Barcode *" at bounding box center [580, 304] width 682 height 28
click at [289, 186] on input "20" at bounding box center [578, 176] width 683 height 28
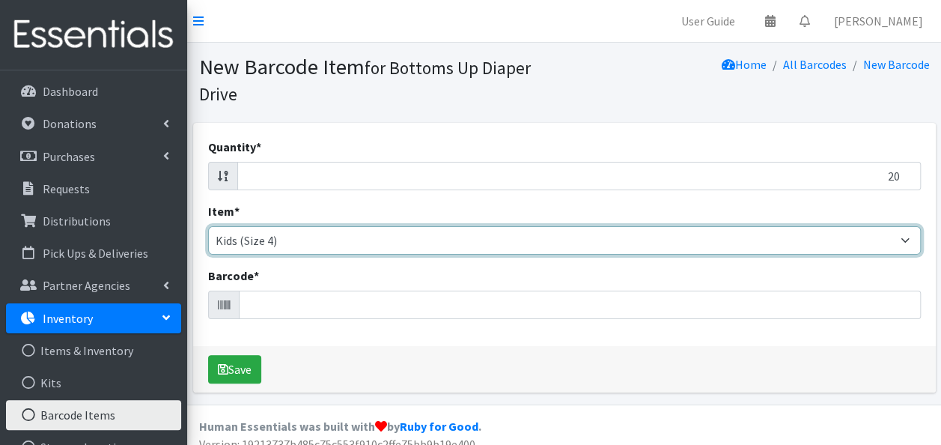
click at [302, 237] on select "Kids L/XL (60-125 lbs) Kids (Newborn) Kids (Preemie) Kids Pull-Ups Kids Pull-Up…" at bounding box center [564, 240] width 712 height 28
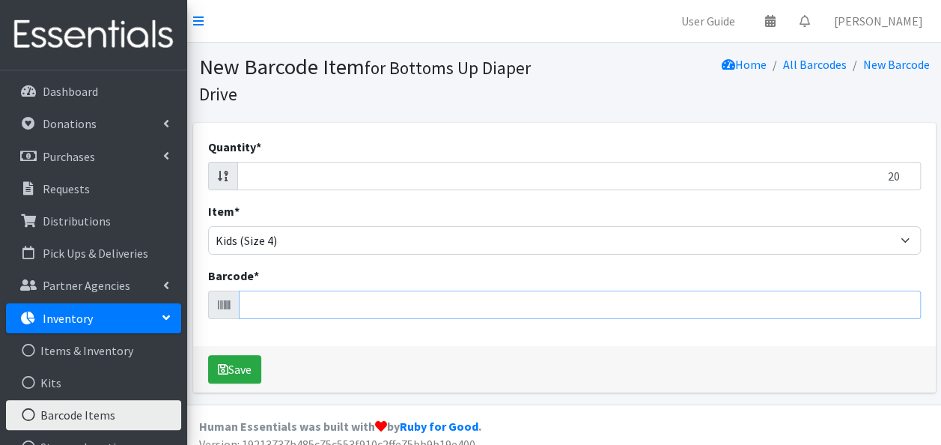
click at [296, 301] on input "Barcode *" at bounding box center [580, 304] width 682 height 28
click at [287, 171] on input "20" at bounding box center [578, 176] width 683 height 28
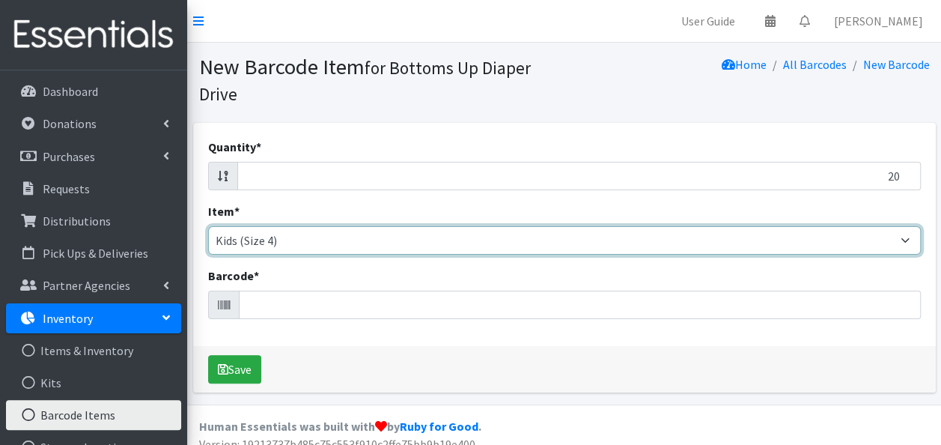
click at [303, 234] on select "Kids L/XL (60-125 lbs) Kids (Newborn) Kids (Preemie) Kids Pull-Ups Kids Pull-Up…" at bounding box center [564, 240] width 712 height 28
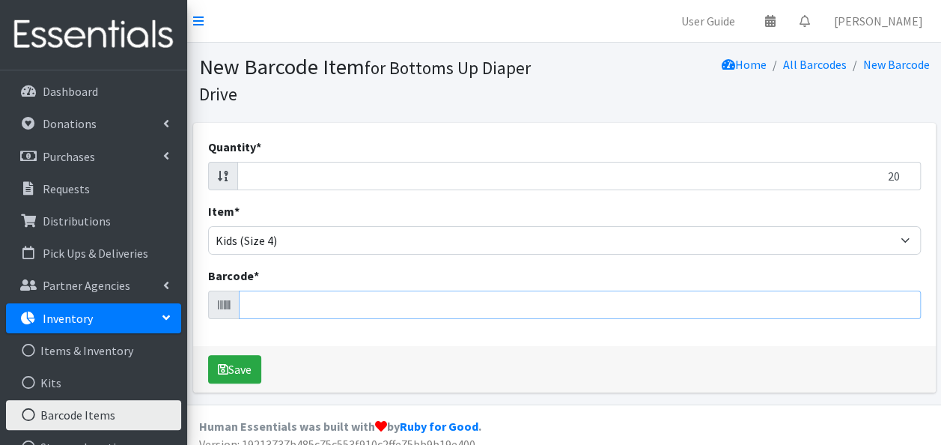
click at [295, 308] on input "Barcode *" at bounding box center [580, 304] width 682 height 28
type input "036000556414"
click at [208, 355] on button "Save" at bounding box center [234, 369] width 53 height 28
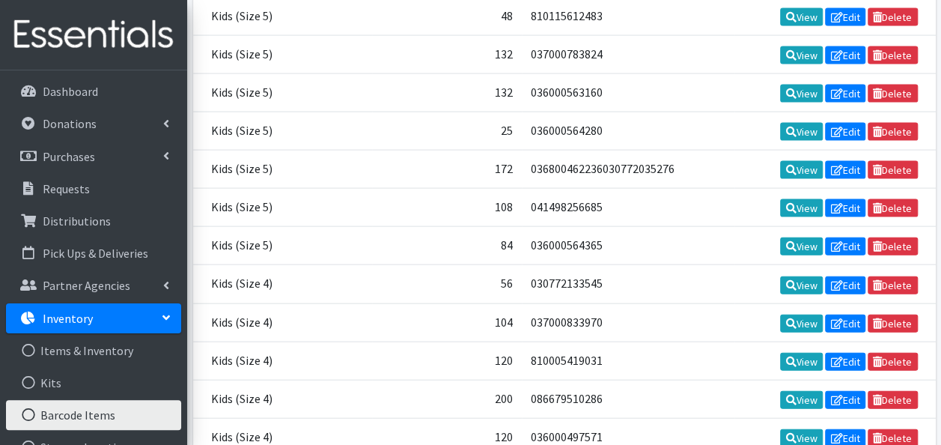
scroll to position [15516, 0]
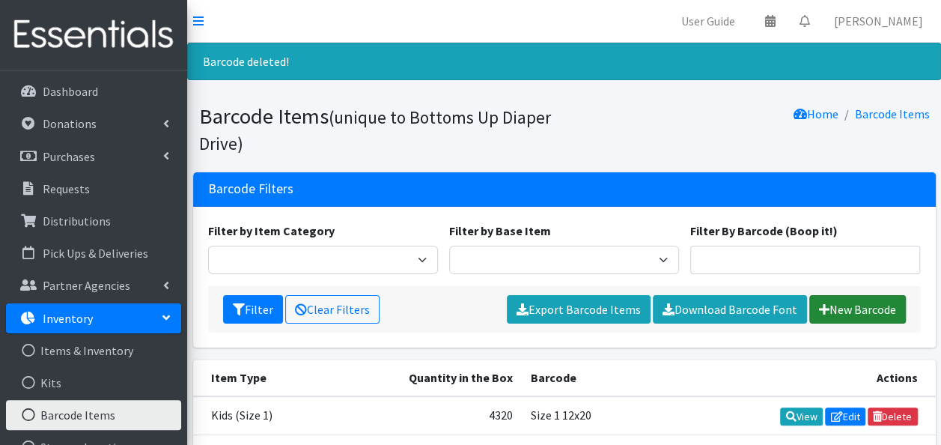
click at [852, 314] on link "New Barcode" at bounding box center [857, 309] width 97 height 28
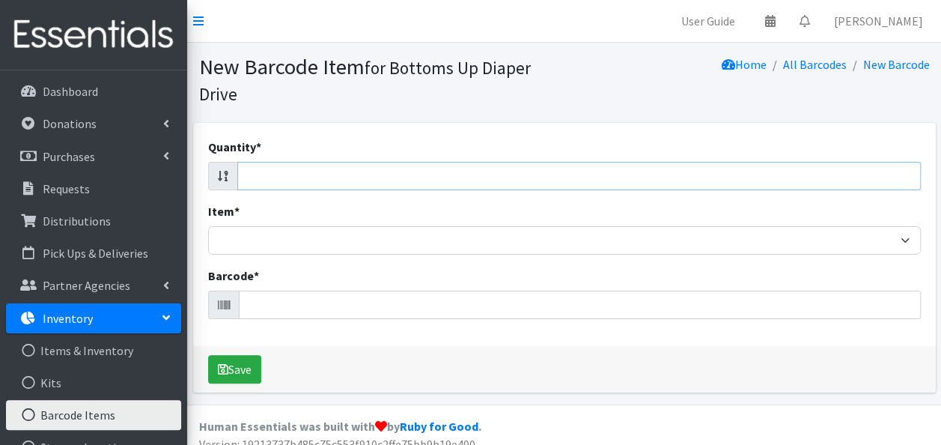
click at [257, 175] on input "Quantity *" at bounding box center [578, 176] width 683 height 28
type input "20"
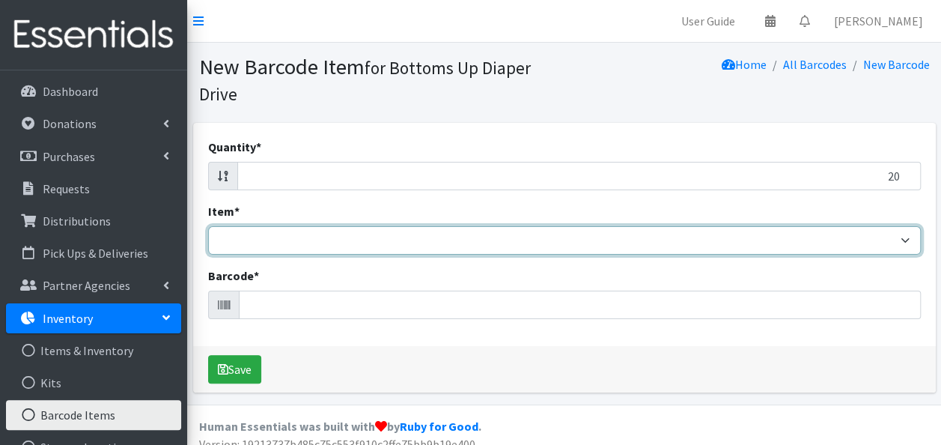
click at [260, 236] on select "Kids L/XL (60-125 lbs) Kids (Newborn) Kids (Preemie) Kids Pull-Ups Kids Pull-Up…" at bounding box center [564, 240] width 712 height 28
select select "4753"
click at [208, 226] on select "Kids L/XL (60-125 lbs) Kids (Newborn) Kids (Preemie) Kids Pull-Ups Kids Pull-Up…" at bounding box center [564, 240] width 712 height 28
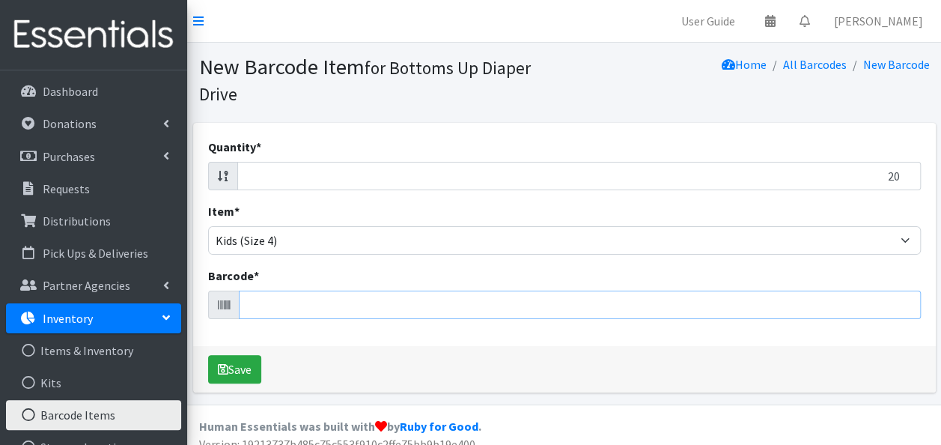
click at [274, 304] on input "Barcode *" at bounding box center [580, 304] width 682 height 28
click at [290, 178] on input "20" at bounding box center [578, 176] width 683 height 28
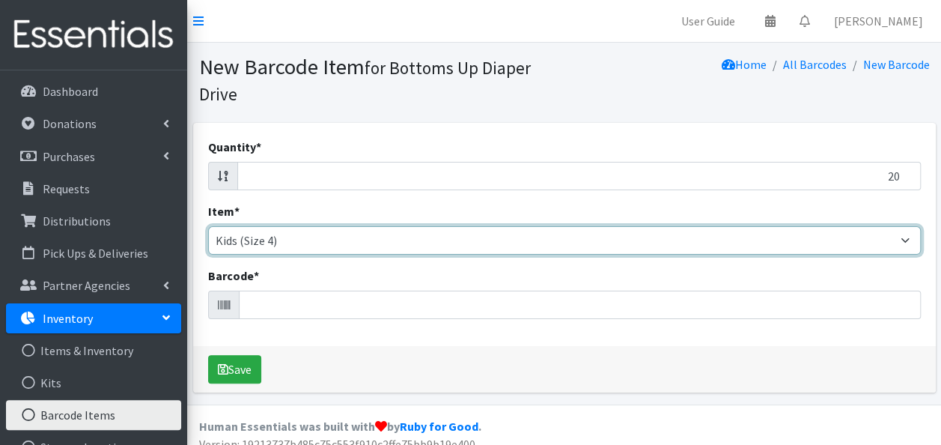
click at [290, 242] on select "Kids L/XL (60-125 lbs) Kids (Newborn) Kids (Preemie) Kids Pull-Ups Kids Pull-Up…" at bounding box center [564, 240] width 712 height 28
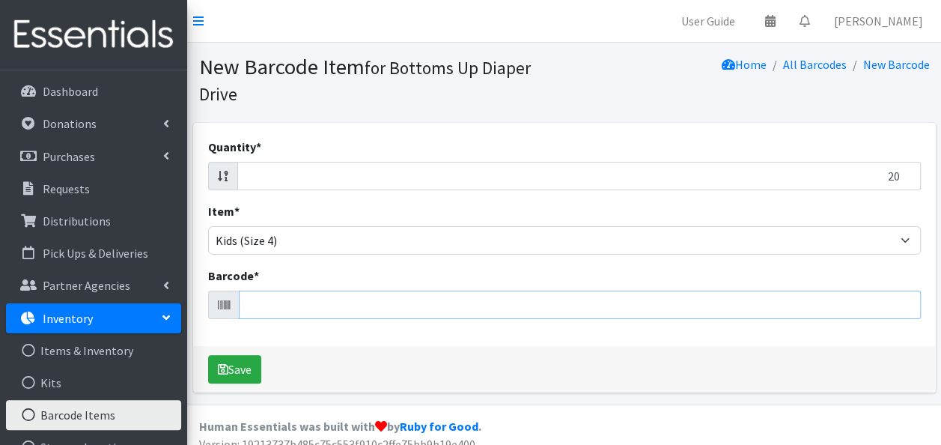
click at [278, 308] on input "Barcode *" at bounding box center [580, 304] width 682 height 28
type input "036000556414"
click at [208, 355] on button "Save" at bounding box center [234, 369] width 53 height 28
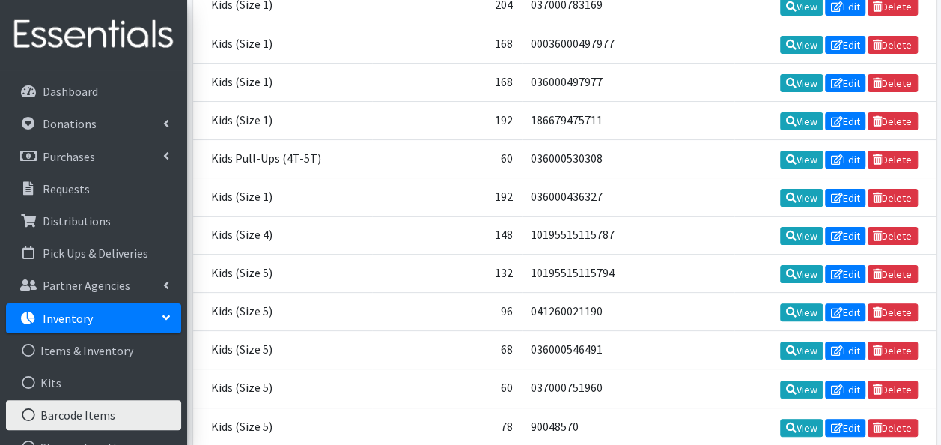
scroll to position [15516, 0]
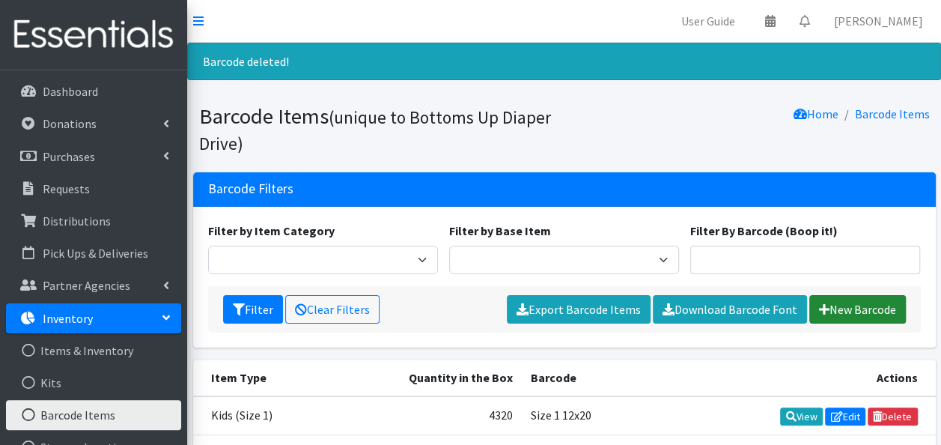
click at [846, 308] on link "New Barcode" at bounding box center [857, 309] width 97 height 28
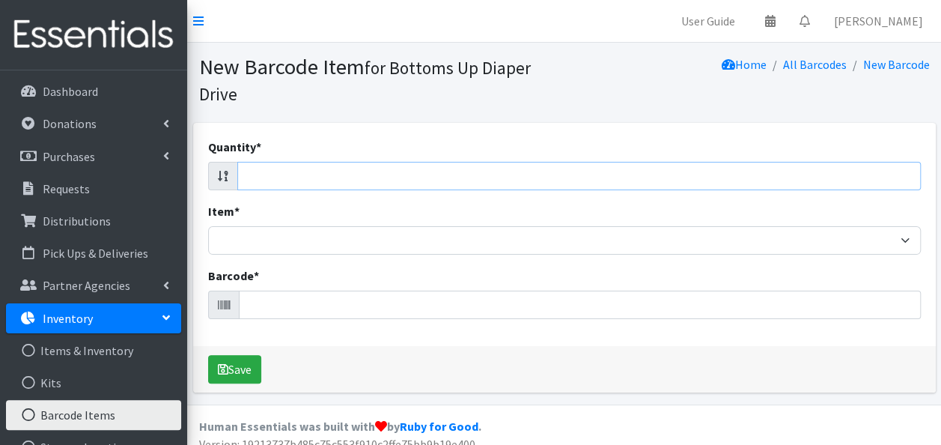
click at [783, 171] on input "Quantity *" at bounding box center [578, 176] width 683 height 28
type input "20"
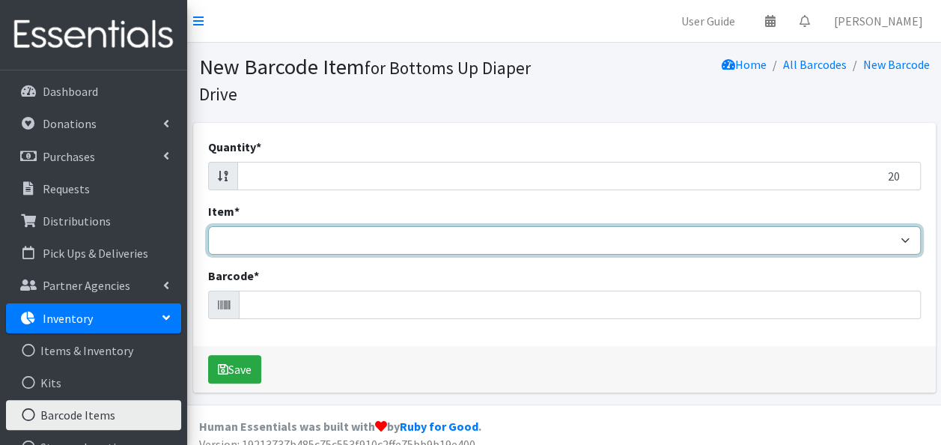
click at [665, 242] on select "Kids L/XL (60-125 lbs) Kids (Newborn) Kids (Preemie) Kids Pull-Ups Kids Pull-Up…" at bounding box center [564, 240] width 712 height 28
select select "4753"
click at [208, 226] on select "Kids L/XL (60-125 lbs) Kids (Newborn) Kids (Preemie) Kids Pull-Ups Kids Pull-Up…" at bounding box center [564, 240] width 712 height 28
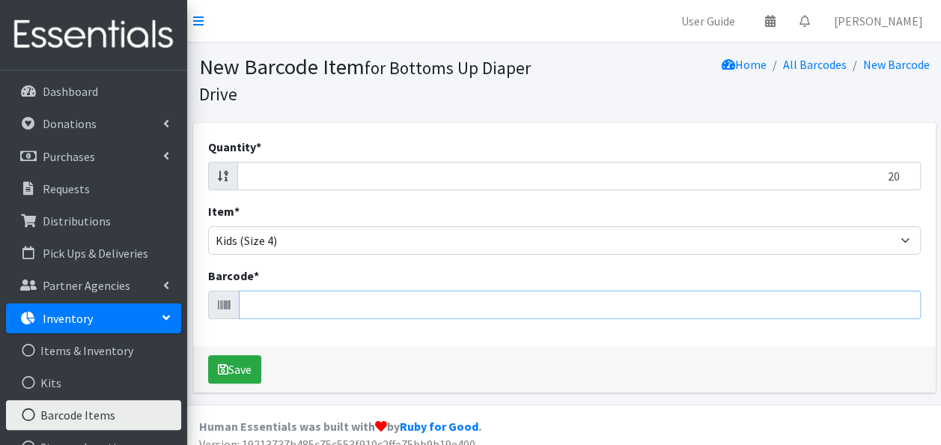
click at [400, 309] on input "Barcode *" at bounding box center [580, 304] width 682 height 28
click at [470, 162] on input "20" at bounding box center [578, 176] width 683 height 28
click at [471, 180] on input "20" at bounding box center [578, 176] width 683 height 28
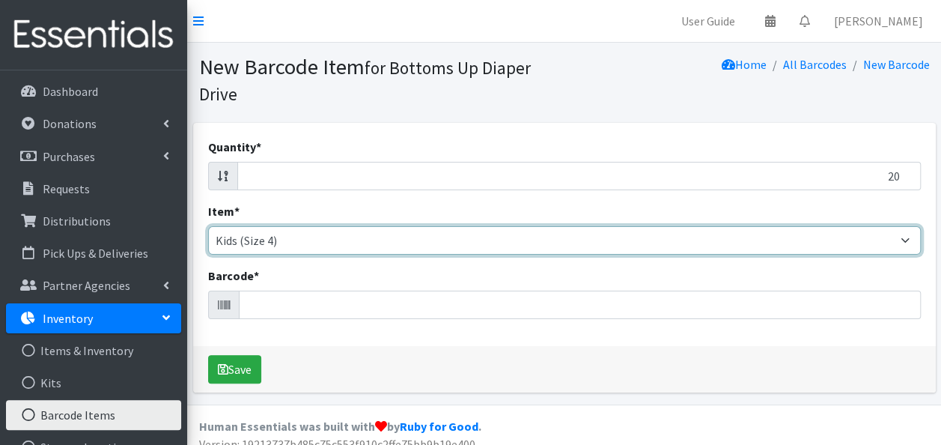
click at [462, 247] on select "Kids L/XL (60-125 lbs) Kids (Newborn) Kids (Preemie) Kids Pull-Ups Kids Pull-Up…" at bounding box center [564, 240] width 712 height 28
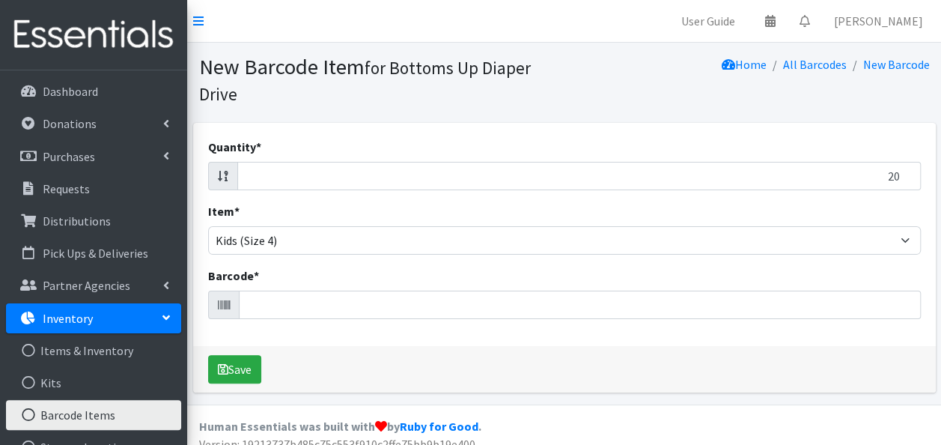
click at [428, 347] on div "Save" at bounding box center [564, 369] width 742 height 46
click at [424, 181] on input "20" at bounding box center [578, 176] width 683 height 28
click at [220, 178] on icon at bounding box center [223, 176] width 10 height 12
click at [225, 178] on icon at bounding box center [223, 176] width 10 height 12
click at [223, 177] on icon at bounding box center [223, 176] width 10 height 12
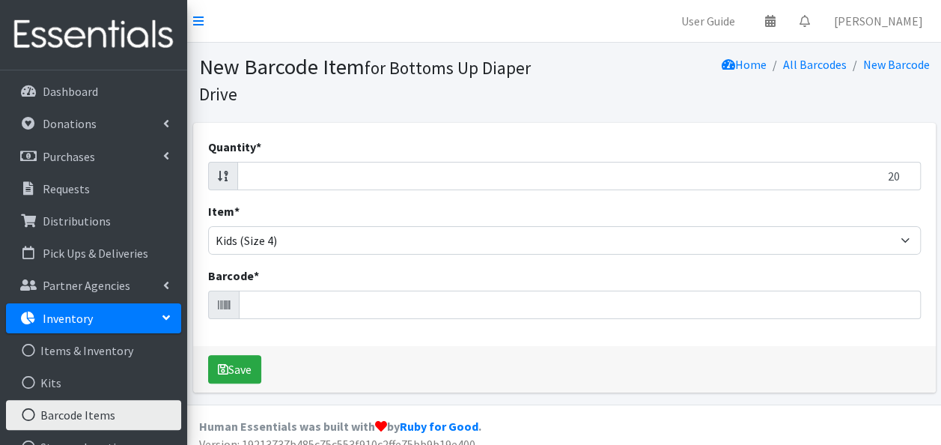
click at [218, 178] on icon at bounding box center [223, 176] width 10 height 12
click at [254, 302] on input "Barcode *" at bounding box center [580, 304] width 682 height 28
type input "036000556414"
click at [208, 355] on button "Save" at bounding box center [234, 369] width 53 height 28
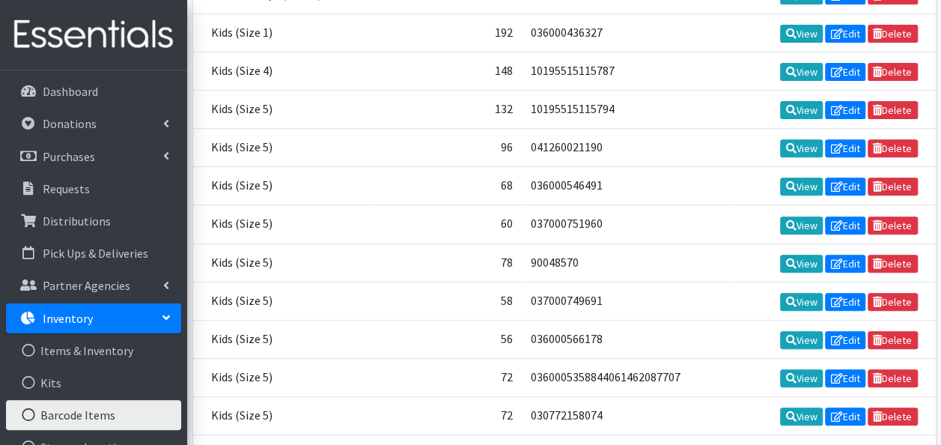
scroll to position [15516, 0]
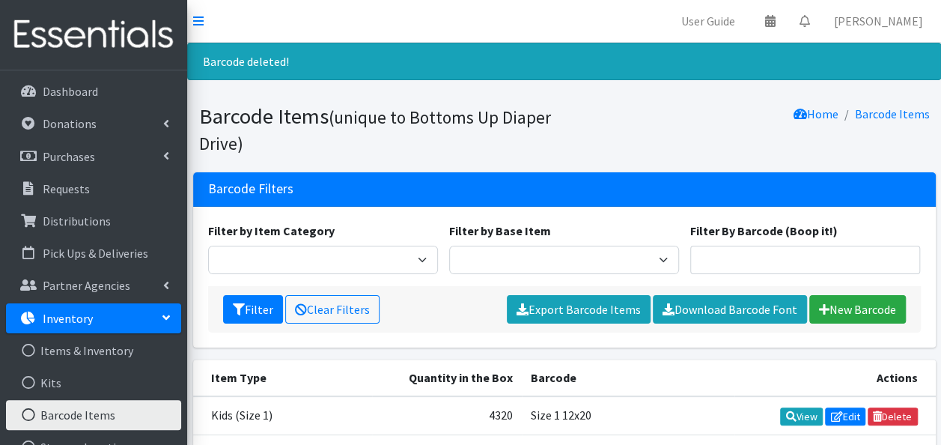
click at [448, 5] on nav "User Guide 0 Pick-ups remaining this week View Calendar 0 Requests 0 Partner Ag…" at bounding box center [564, 21] width 754 height 43
click at [838, 311] on link "New Barcode" at bounding box center [857, 309] width 97 height 28
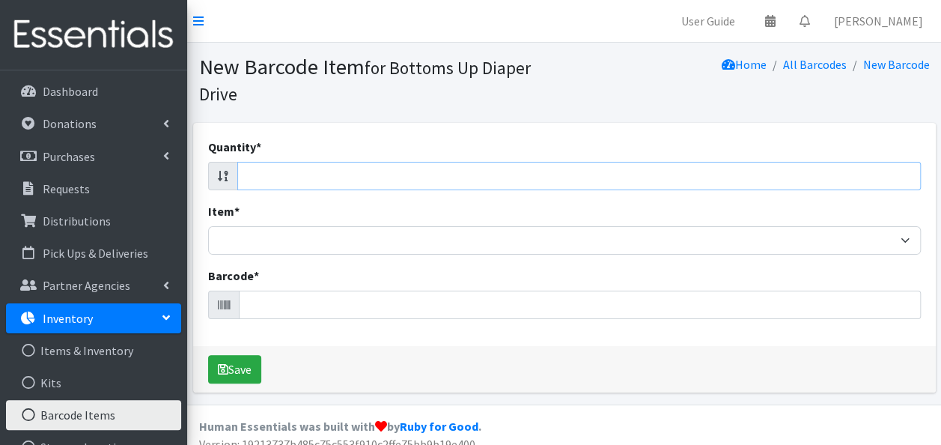
click at [668, 173] on input "Quantity *" at bounding box center [578, 176] width 683 height 28
type input "20"
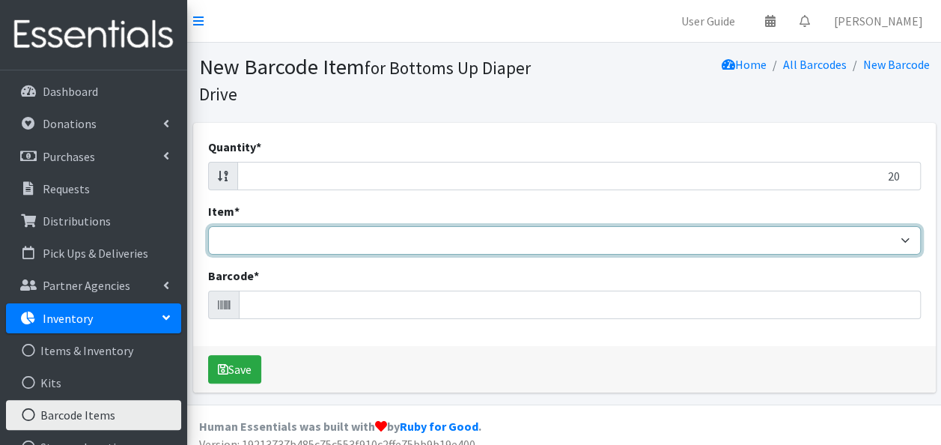
click at [521, 242] on select "Kids L/XL (60-125 lbs) Kids (Newborn) Kids (Preemie) Kids Pull-Ups Kids Pull-Up…" at bounding box center [564, 240] width 712 height 28
select select "4753"
click at [208, 226] on select "Kids L/XL (60-125 lbs) Kids (Newborn) Kids (Preemie) Kids Pull-Ups Kids Pull-Up…" at bounding box center [564, 240] width 712 height 28
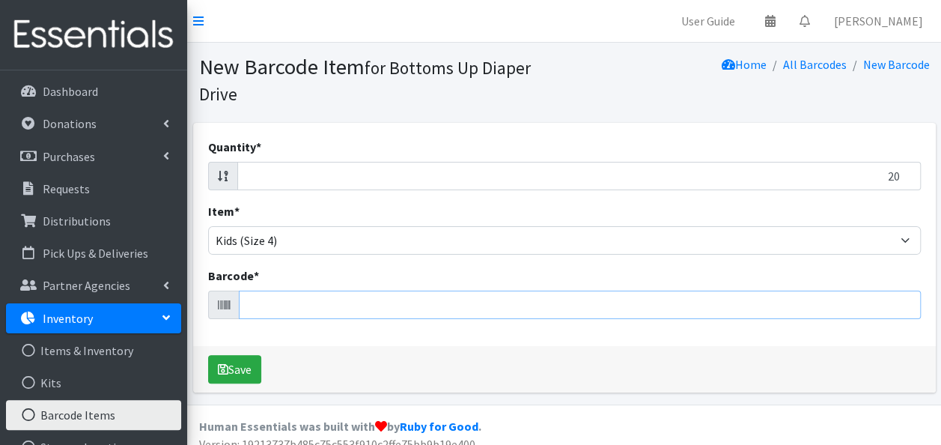
click at [418, 307] on input "Barcode *" at bounding box center [580, 304] width 682 height 28
click at [332, 174] on input "20" at bounding box center [578, 176] width 683 height 28
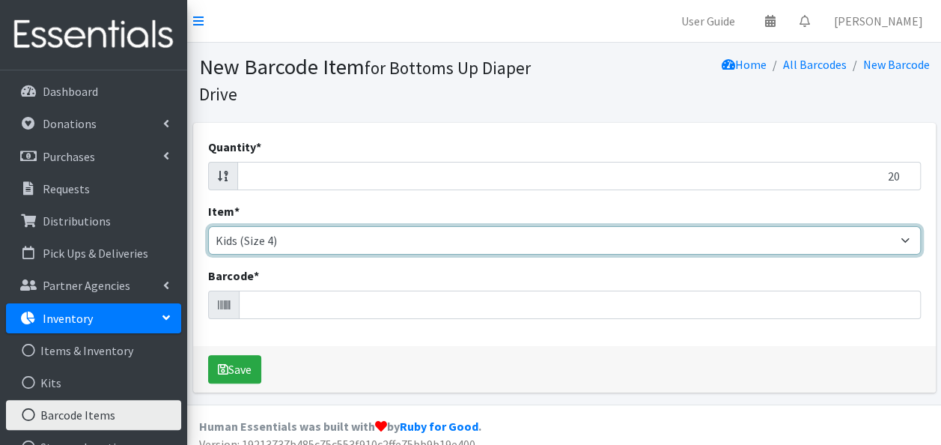
click at [339, 237] on select "Kids L/XL (60-125 lbs) Kids (Newborn) Kids (Preemie) Kids Pull-Ups Kids Pull-Up…" at bounding box center [564, 240] width 712 height 28
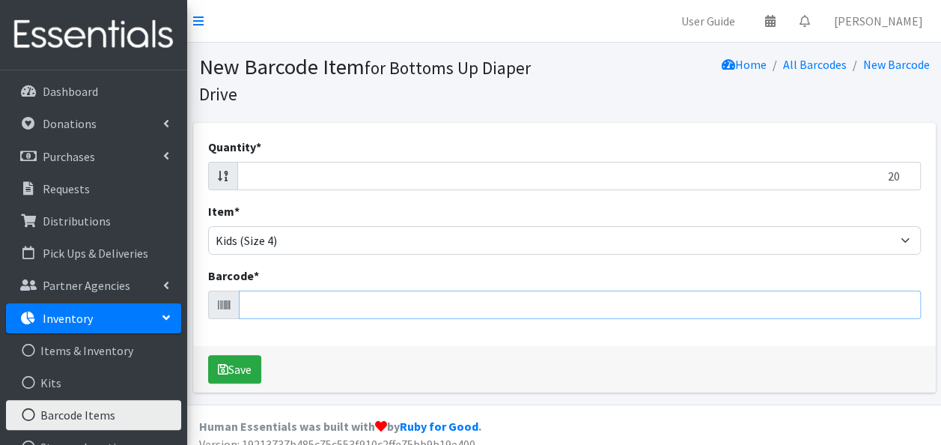
click at [328, 308] on input "Barcode *" at bounding box center [580, 304] width 682 height 28
click at [774, 137] on div "Quantity * 20 Item * Kids L/XL (60-125 lbs) Kids (Newborn) Kids (Preemie) Kids …" at bounding box center [564, 234] width 742 height 223
click at [760, 175] on input "20" at bounding box center [578, 176] width 683 height 28
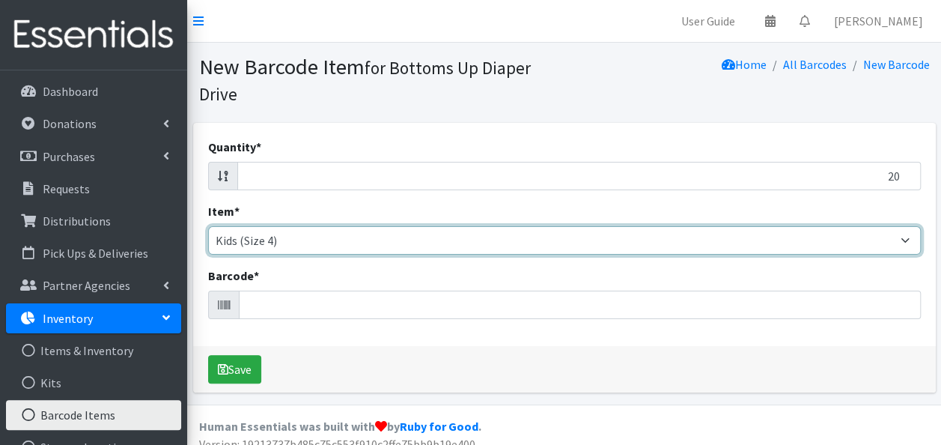
click at [761, 244] on select "Kids L/XL (60-125 lbs) Kids (Newborn) Kids (Preemie) Kids Pull-Ups Kids Pull-Up…" at bounding box center [564, 240] width 712 height 28
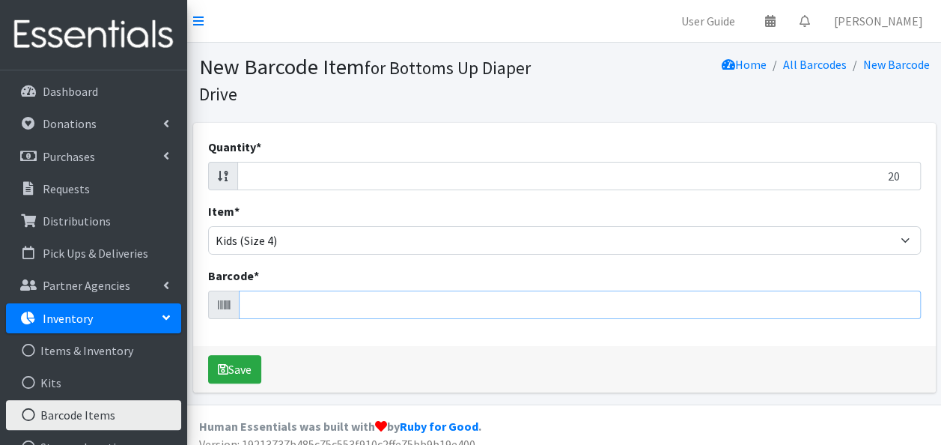
click at [752, 310] on input "Barcode *" at bounding box center [580, 304] width 682 height 28
click at [567, 172] on input "20" at bounding box center [578, 176] width 683 height 28
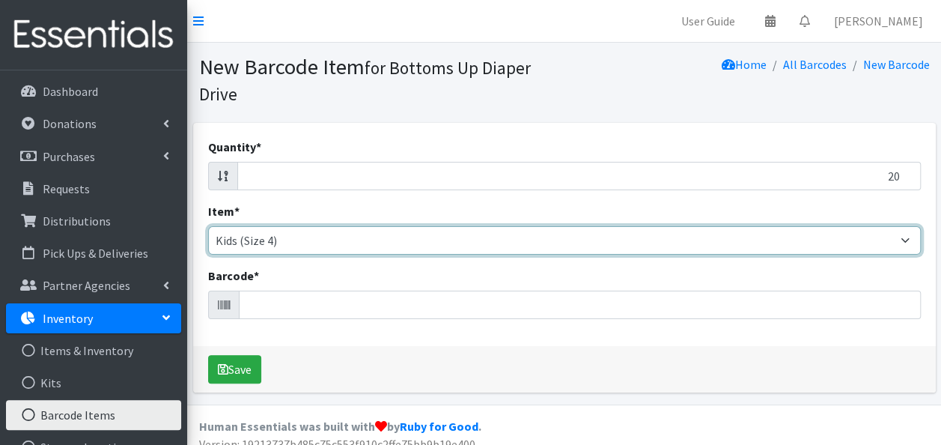
click at [549, 242] on select "Kids L/XL (60-125 lbs) Kids (Newborn) Kids (Preemie) Kids Pull-Ups Kids Pull-Up…" at bounding box center [564, 240] width 712 height 28
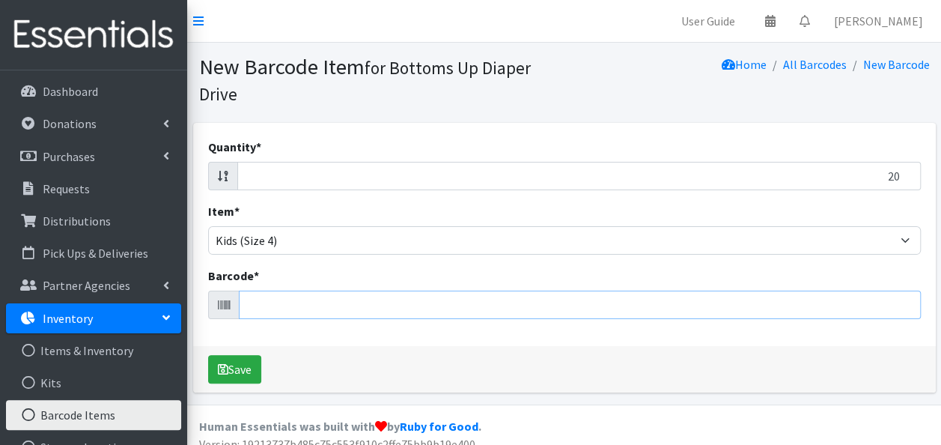
click at [500, 309] on input "Barcode *" at bounding box center [580, 304] width 682 height 28
type input "036000556414"
click at [208, 355] on button "Save" at bounding box center [234, 369] width 53 height 28
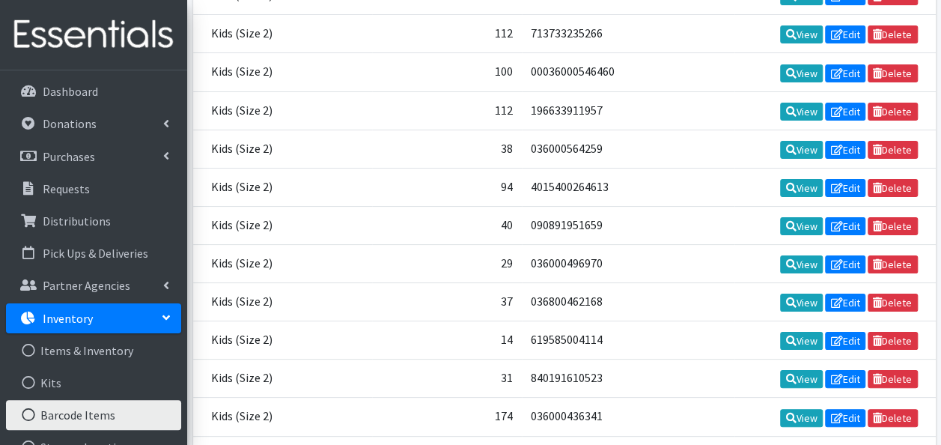
scroll to position [15516, 0]
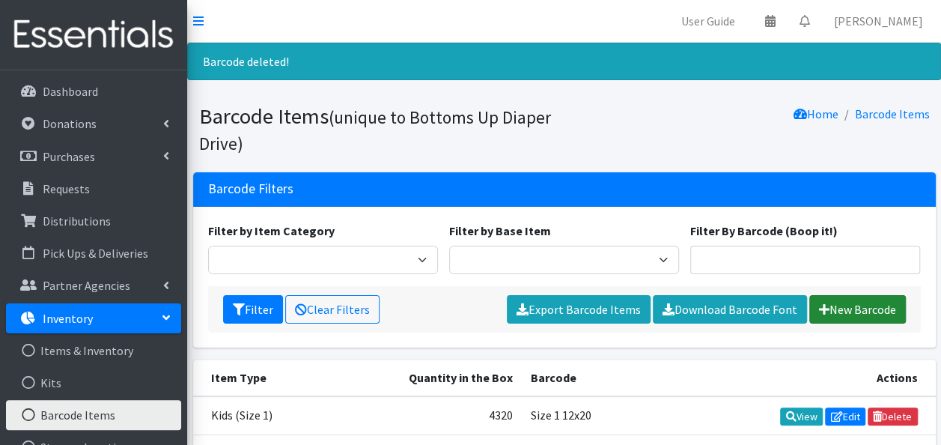
click at [840, 308] on link "New Barcode" at bounding box center [857, 309] width 97 height 28
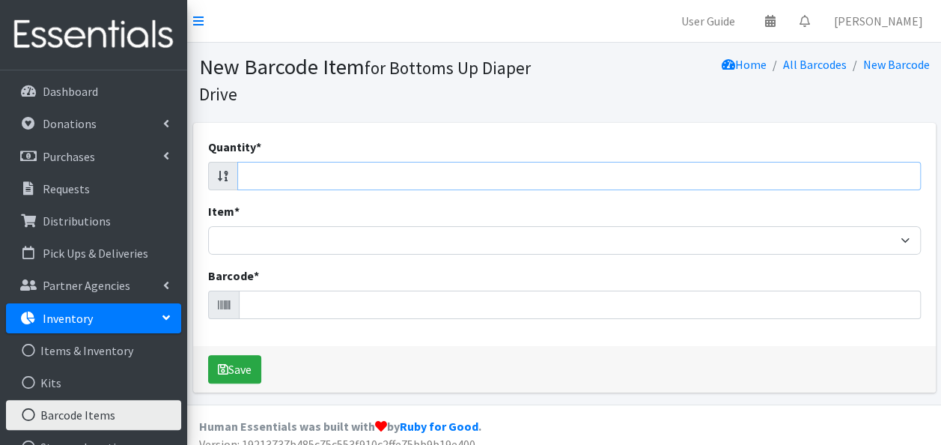
click at [542, 175] on input "Quantity *" at bounding box center [578, 176] width 683 height 28
type input "20"
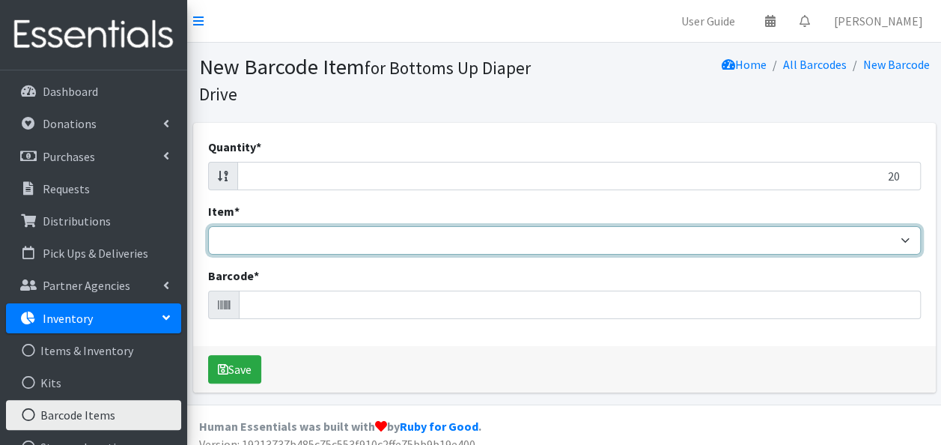
click at [516, 239] on select "Kids L/XL (60-125 lbs) Kids (Newborn) Kids (Preemie) Kids Pull-Ups Kids Pull-Up…" at bounding box center [564, 240] width 712 height 28
select select "4753"
click at [208, 226] on select "Kids L/XL (60-125 lbs) Kids (Newborn) Kids (Preemie) Kids Pull-Ups Kids Pull-Up…" at bounding box center [564, 240] width 712 height 28
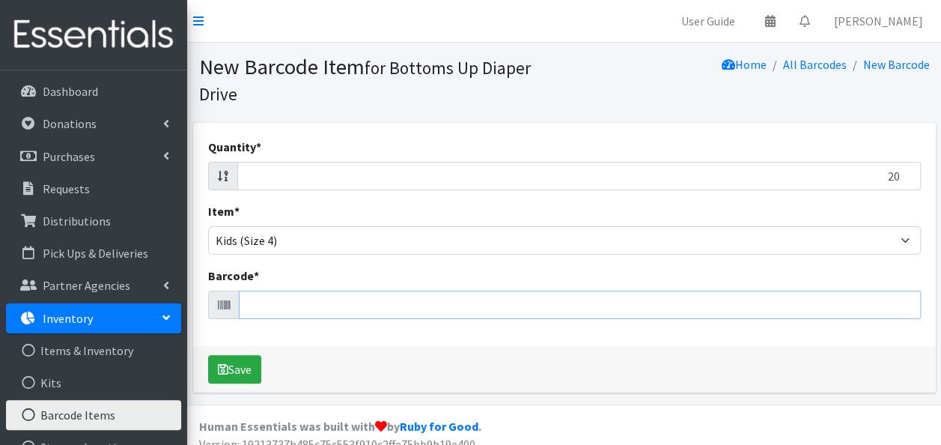
click at [326, 308] on input "Barcode *" at bounding box center [580, 304] width 682 height 28
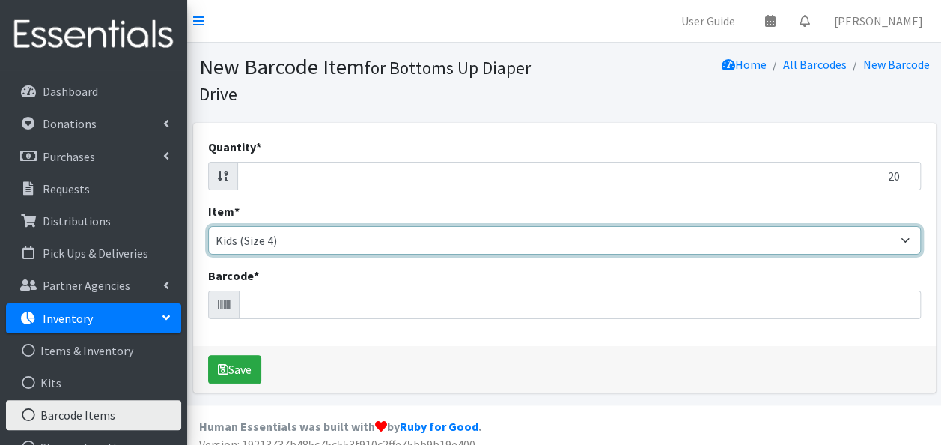
click at [339, 236] on select "Kids L/XL (60-125 lbs) Kids (Newborn) Kids (Preemie) Kids Pull-Ups Kids Pull-Up…" at bounding box center [564, 240] width 712 height 28
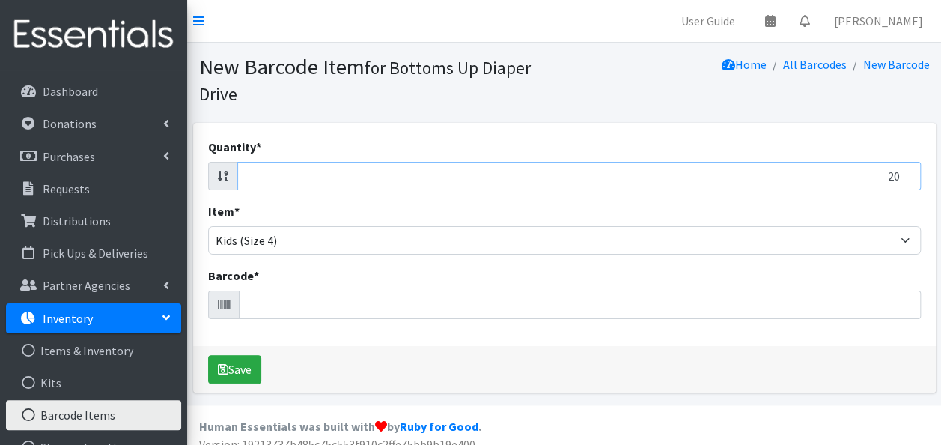
click at [337, 172] on input "20" at bounding box center [578, 176] width 683 height 28
click at [308, 305] on input "Barcode *" at bounding box center [580, 304] width 682 height 28
click at [338, 302] on input "Barcode *" at bounding box center [580, 304] width 682 height 28
type input "036000556414"
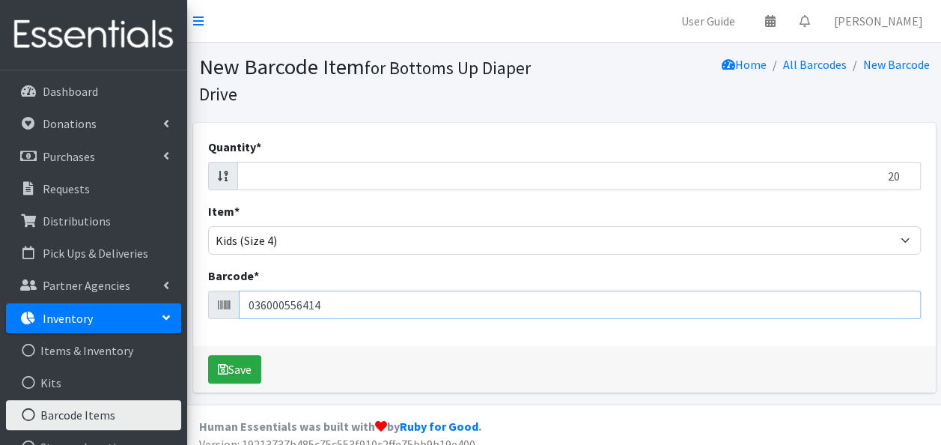
click at [208, 355] on button "Save" at bounding box center [234, 369] width 53 height 28
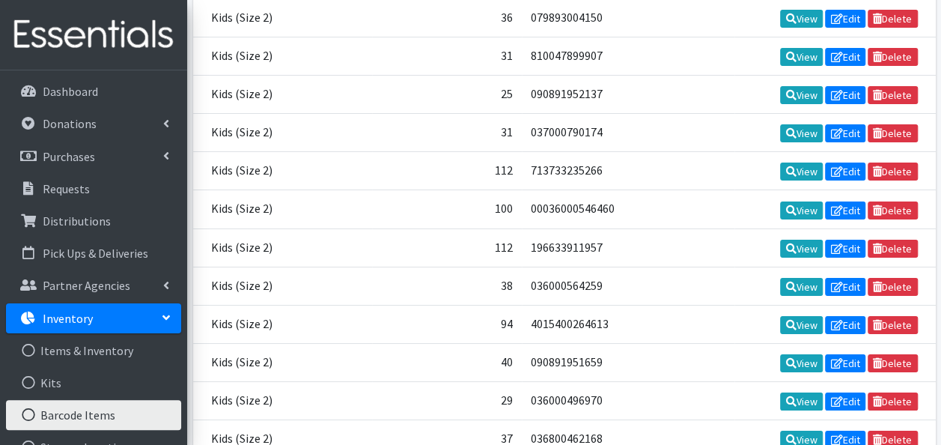
scroll to position [15516, 0]
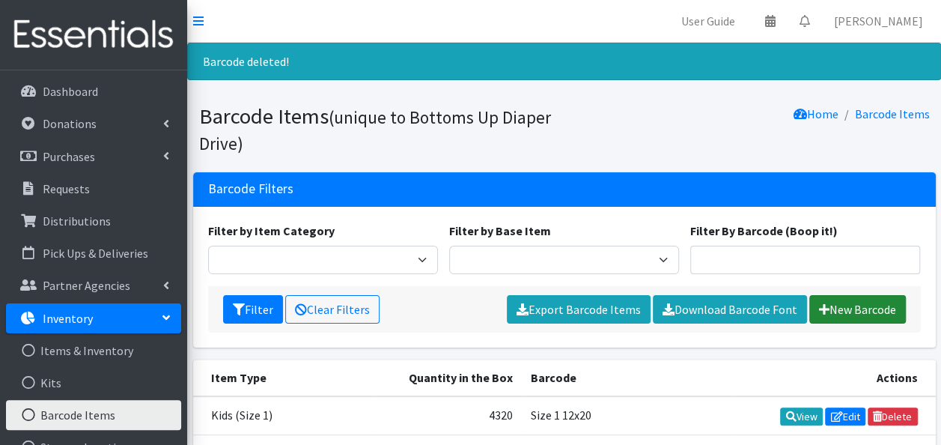
click at [846, 314] on link "New Barcode" at bounding box center [857, 309] width 97 height 28
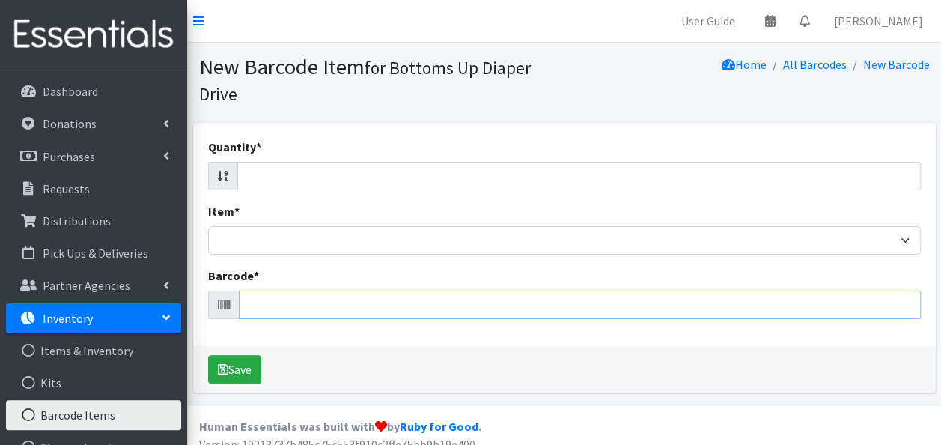
click at [489, 301] on input "Barcode *" at bounding box center [580, 304] width 682 height 28
click at [454, 178] on input "Quantity *" at bounding box center [578, 176] width 683 height 28
type input "20"
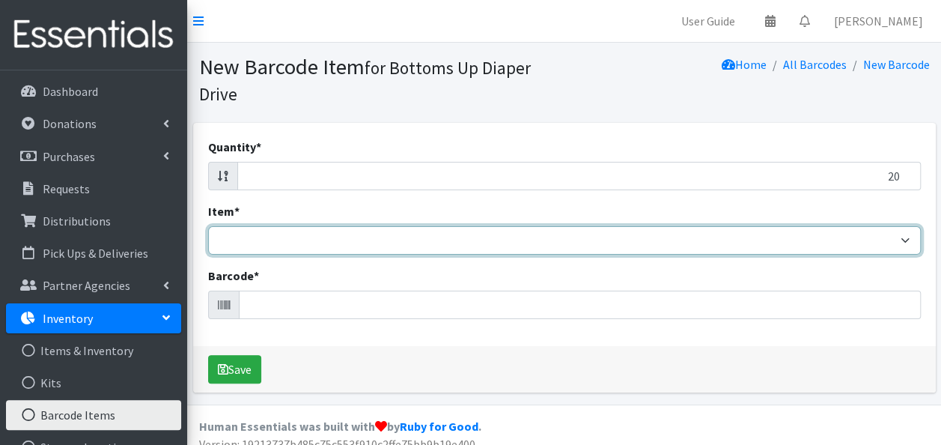
click at [434, 248] on select "Kids L/XL (60-125 lbs) Kids (Newborn) Kids (Preemie) Kids Pull-Ups Kids Pull-Up…" at bounding box center [564, 240] width 712 height 28
select select "4753"
click at [208, 226] on select "Kids L/XL (60-125 lbs) Kids (Newborn) Kids (Preemie) Kids Pull-Ups Kids Pull-Up…" at bounding box center [564, 240] width 712 height 28
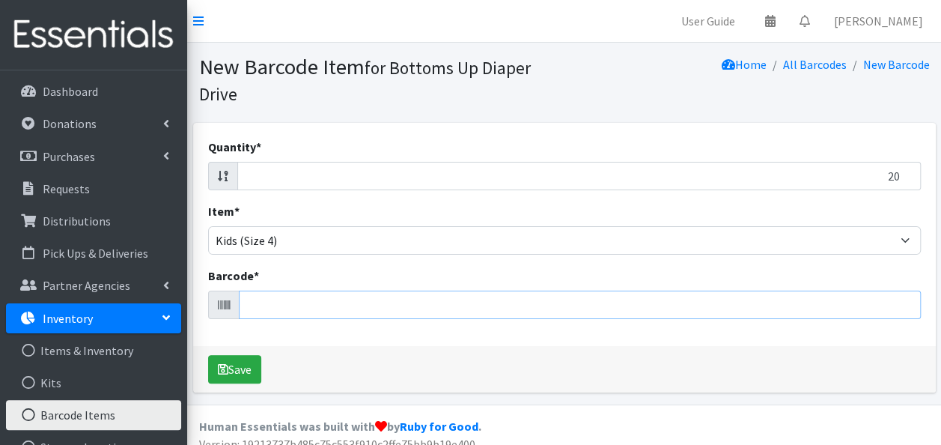
click at [320, 311] on input "Barcode *" at bounding box center [580, 304] width 682 height 28
click at [213, 309] on span at bounding box center [223, 304] width 31 height 28
click at [299, 171] on input "20" at bounding box center [578, 176] width 683 height 28
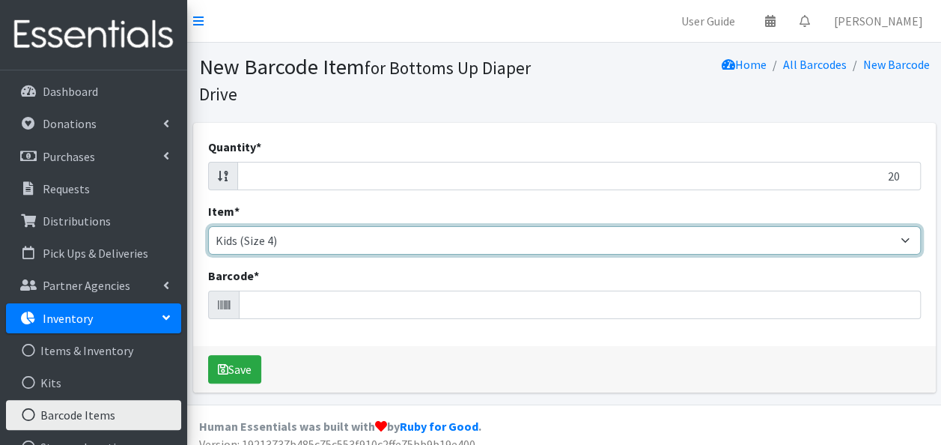
click at [301, 244] on select "Kids L/XL (60-125 lbs) Kids (Newborn) Kids (Preemie) Kids Pull-Ups Kids Pull-Up…" at bounding box center [564, 240] width 712 height 28
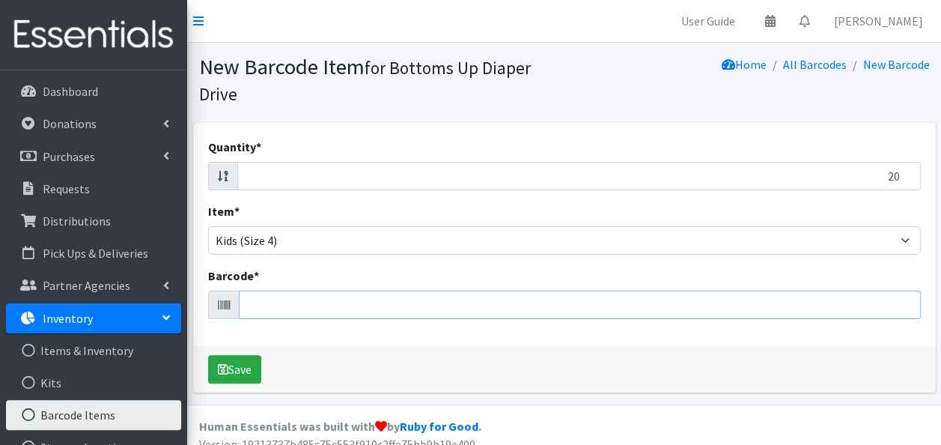
click at [286, 311] on input "Barcode *" at bounding box center [580, 304] width 682 height 28
click at [251, 180] on input "20" at bounding box center [578, 176] width 683 height 28
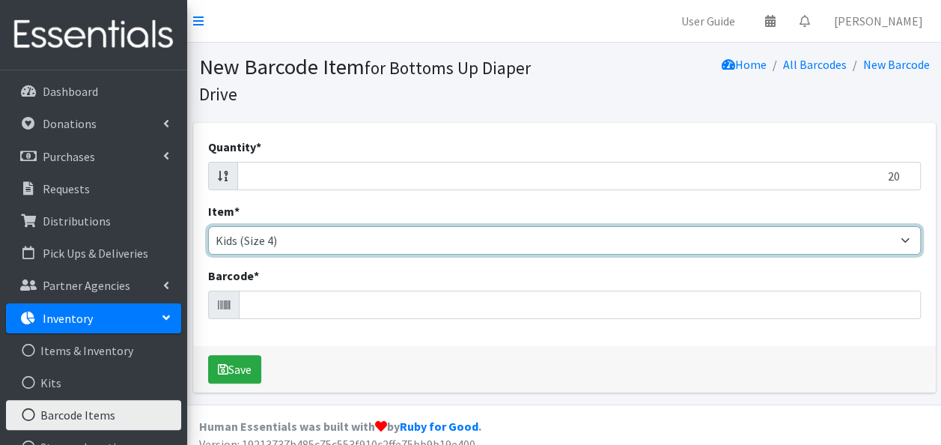
click at [291, 240] on select "Kids L/XL (60-125 lbs) Kids (Newborn) Kids (Preemie) Kids Pull-Ups Kids Pull-Up…" at bounding box center [564, 240] width 712 height 28
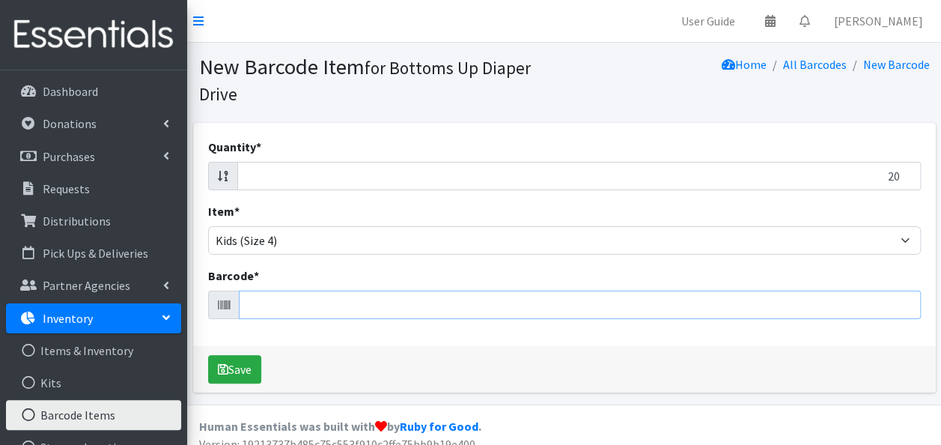
click at [293, 305] on input "Barcode *" at bounding box center [580, 304] width 682 height 28
type input "036000556414"
click at [208, 355] on button "Save" at bounding box center [234, 369] width 53 height 28
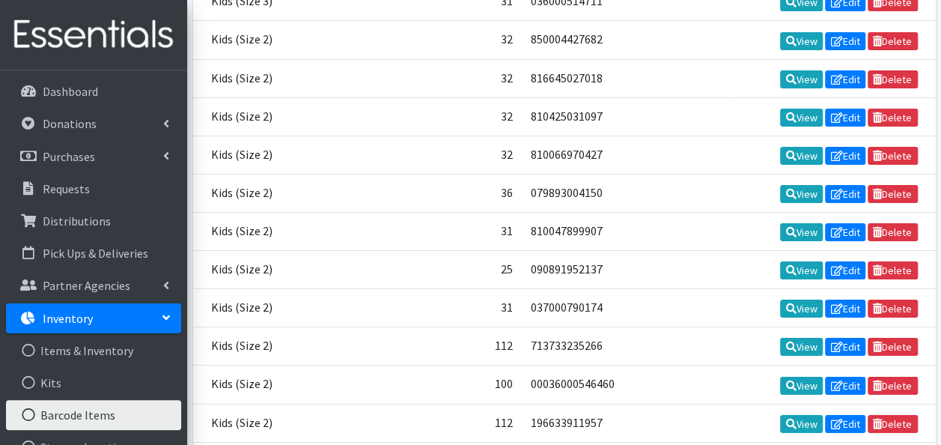
scroll to position [15516, 0]
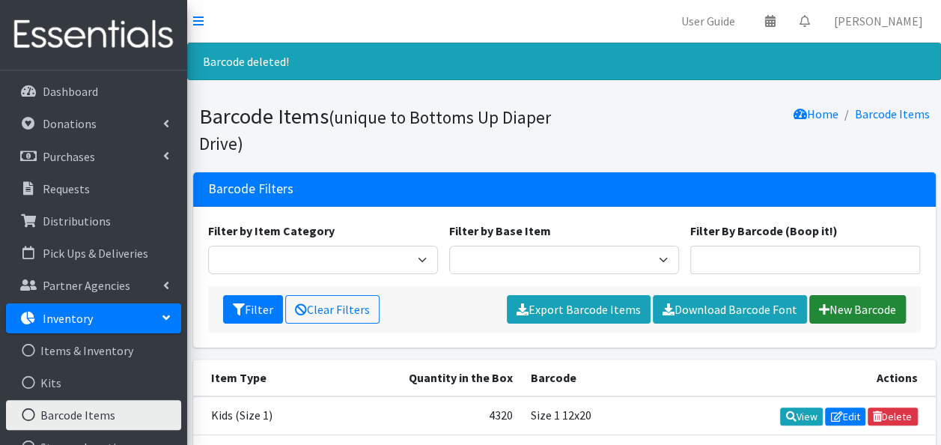
click at [840, 302] on link "New Barcode" at bounding box center [857, 309] width 97 height 28
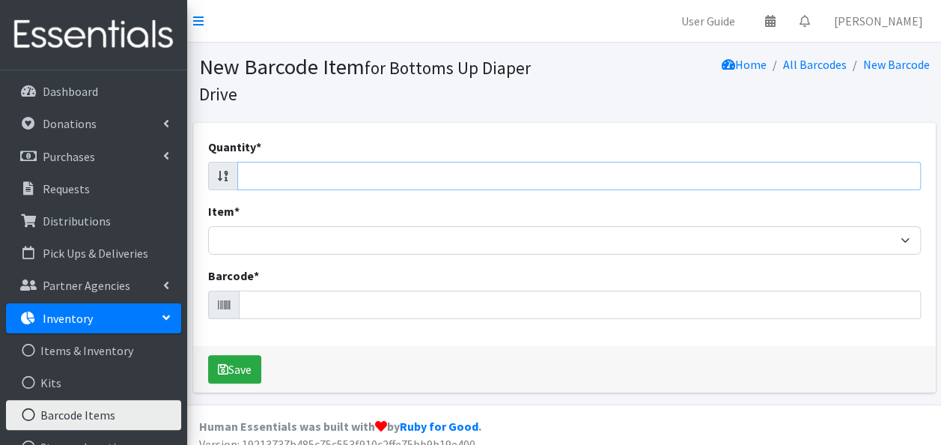
click at [716, 174] on input "Quantity *" at bounding box center [578, 176] width 683 height 28
type input "20"
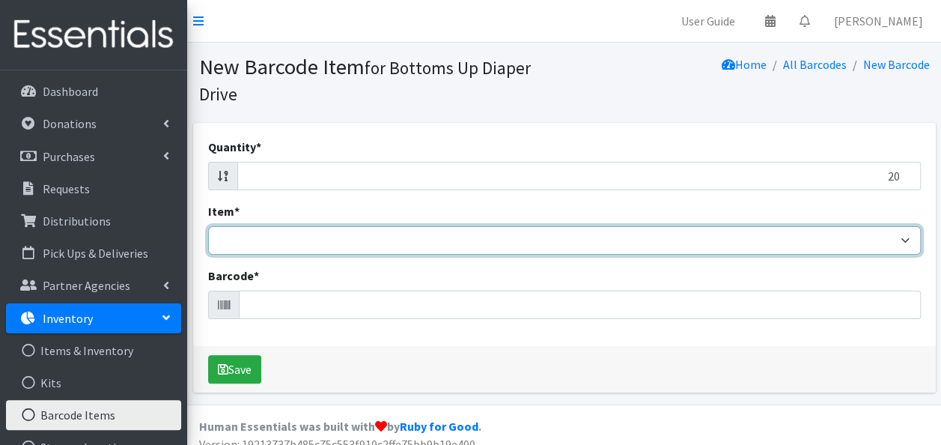
click at [683, 238] on select "Kids L/XL (60-125 lbs) Kids (Newborn) Kids (Preemie) Kids Pull-Ups Kids Pull-Up…" at bounding box center [564, 240] width 712 height 28
select select "4753"
click at [208, 226] on select "Kids L/XL (60-125 lbs) Kids (Newborn) Kids (Preemie) Kids Pull-Ups Kids Pull-Up…" at bounding box center [564, 240] width 712 height 28
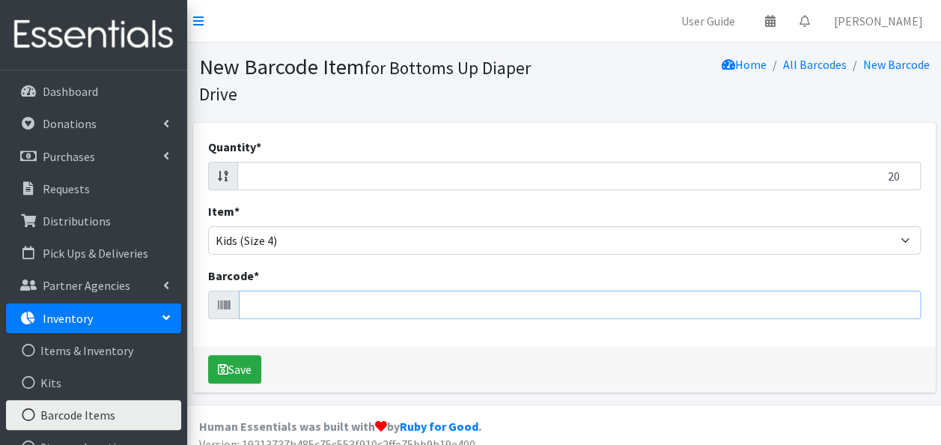
click at [411, 295] on input "Barcode *" at bounding box center [580, 304] width 682 height 28
click at [277, 305] on input "Barcode *" at bounding box center [580, 304] width 682 height 28
type input "036000556414"
click at [208, 355] on button "Save" at bounding box center [234, 369] width 53 height 28
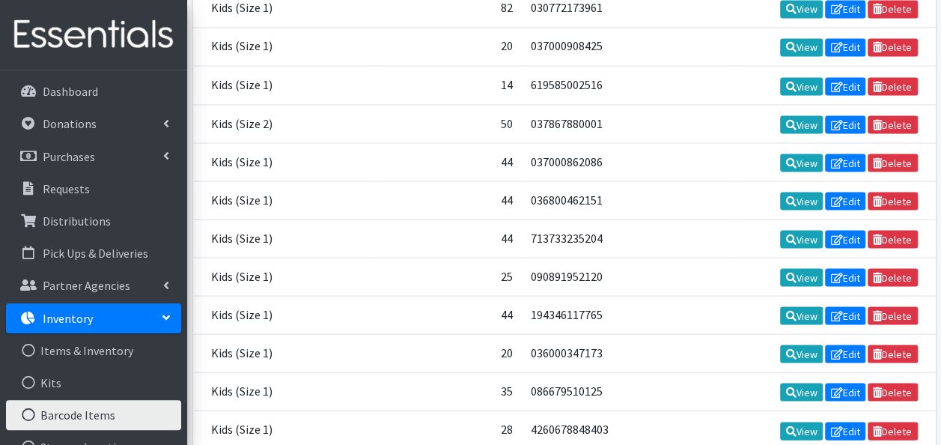
scroll to position [15516, 0]
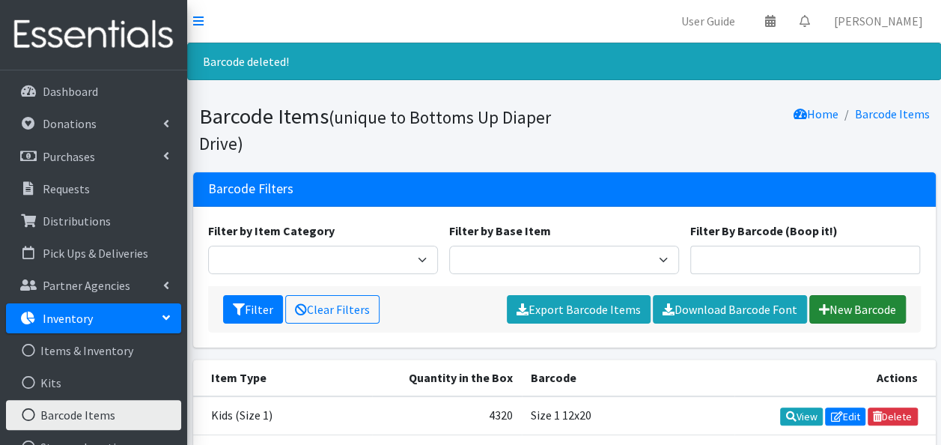
click at [843, 313] on link "New Barcode" at bounding box center [857, 309] width 97 height 28
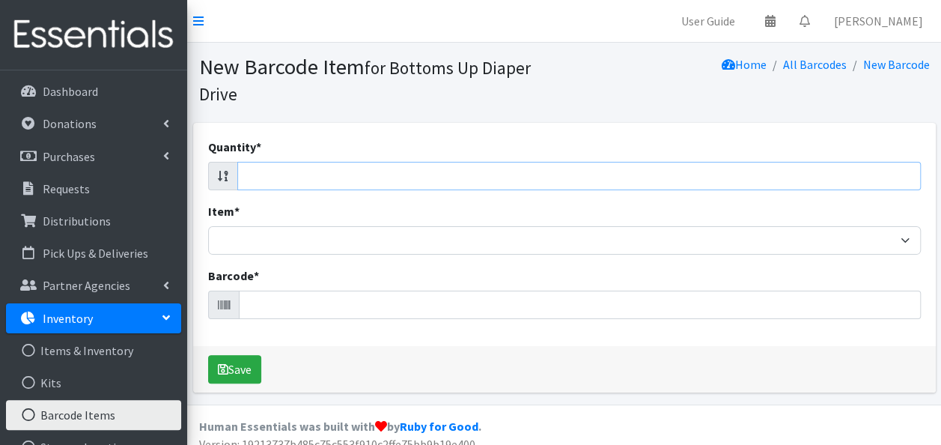
click at [319, 168] on input "Quantity *" at bounding box center [578, 176] width 683 height 28
type input "20"
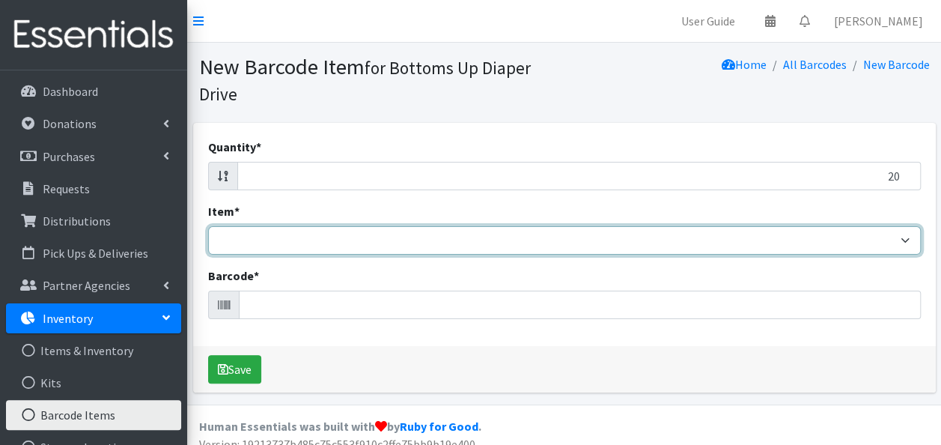
click at [307, 238] on select "Kids L/XL (60-125 lbs) Kids (Newborn) Kids (Preemie) Kids Pull-Ups Kids Pull-Up…" at bounding box center [564, 240] width 712 height 28
select select "4753"
click at [208, 226] on select "Kids L/XL (60-125 lbs) Kids (Newborn) Kids (Preemie) Kids Pull-Ups Kids Pull-Up…" at bounding box center [564, 240] width 712 height 28
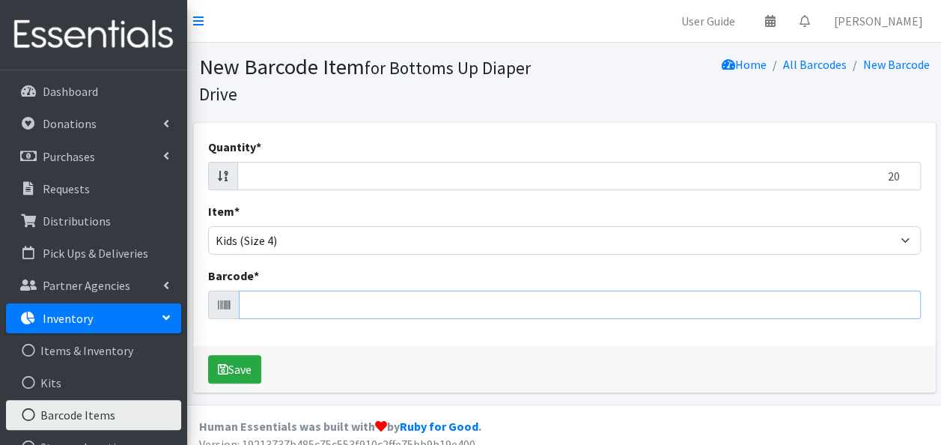
click at [258, 304] on input "Barcode *" at bounding box center [580, 304] width 682 height 28
click at [287, 307] on input "Barcode *" at bounding box center [580, 304] width 682 height 28
